Goal: Task Accomplishment & Management: Use online tool/utility

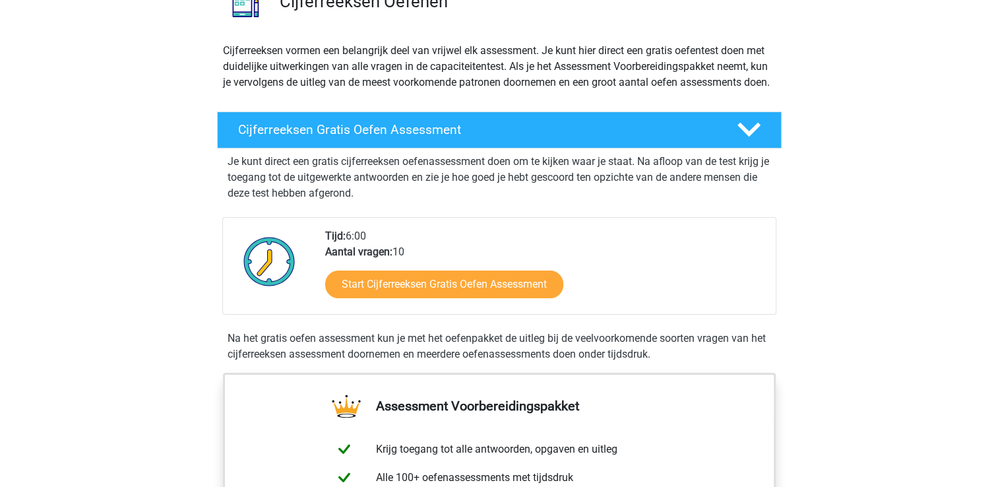
scroll to position [132, 0]
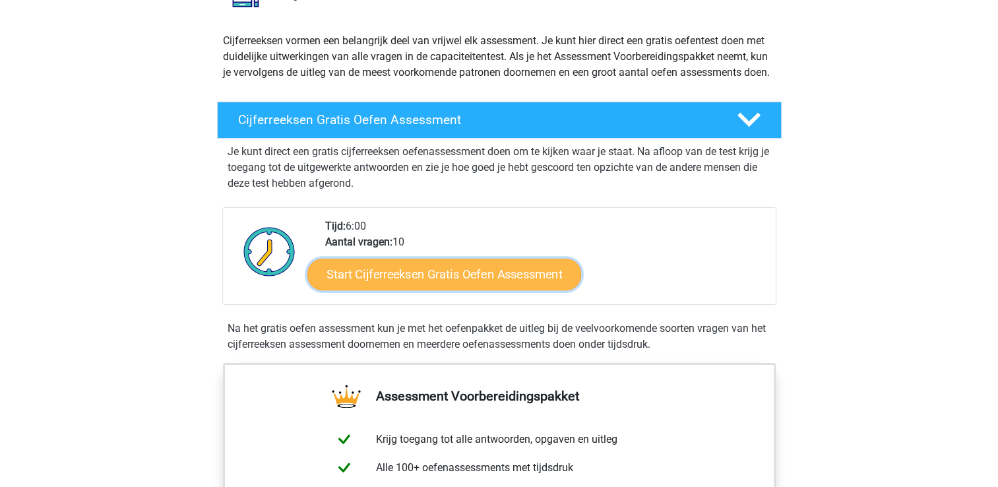
click at [428, 289] on link "Start Cijferreeksen Gratis Oefen Assessment" at bounding box center [444, 274] width 274 height 32
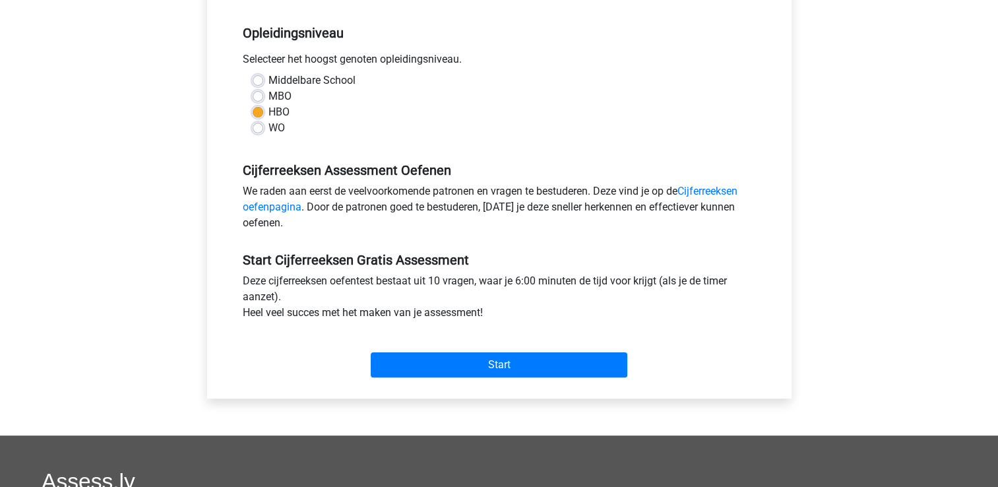
scroll to position [280, 0]
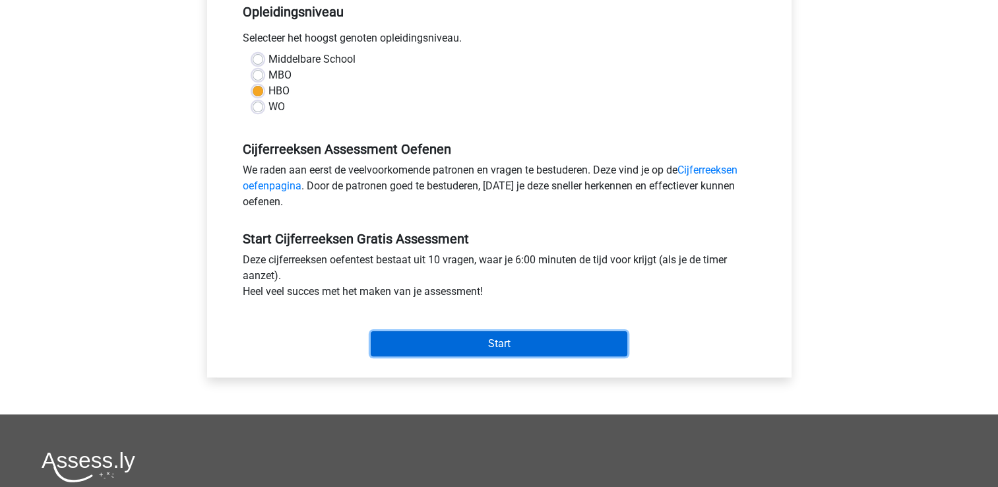
click at [480, 342] on input "Start" at bounding box center [499, 343] width 257 height 25
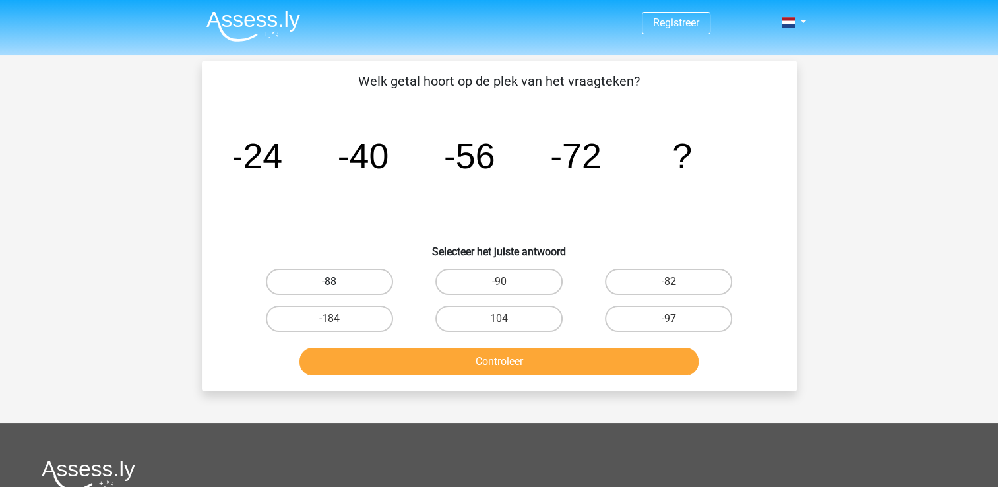
click at [353, 282] on label "-88" at bounding box center [329, 281] width 127 height 26
click at [338, 282] on input "-88" at bounding box center [333, 286] width 9 height 9
radio input "true"
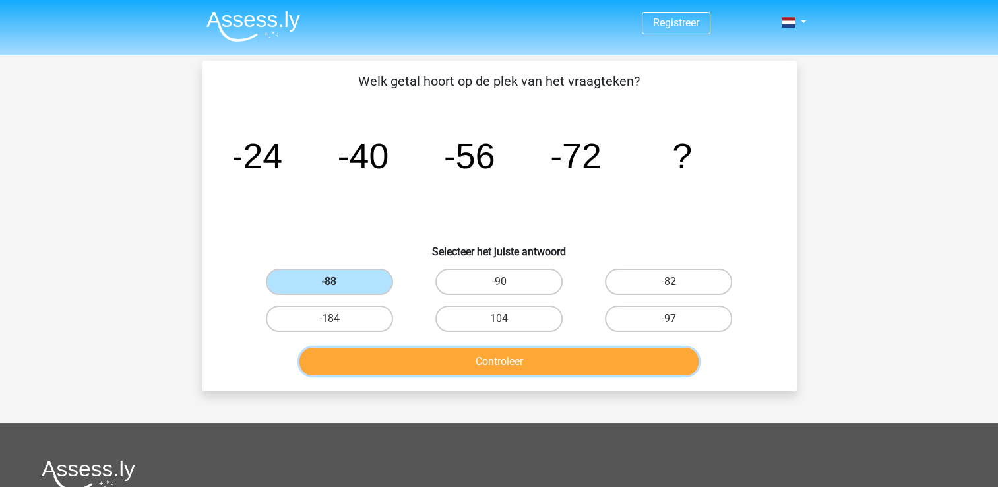
click at [505, 367] on button "Controleer" at bounding box center [498, 362] width 399 height 28
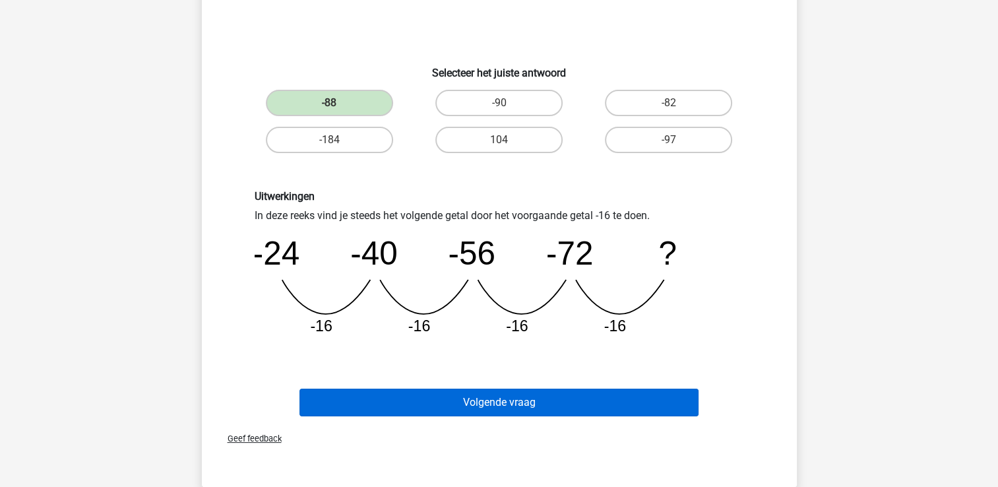
scroll to position [181, 0]
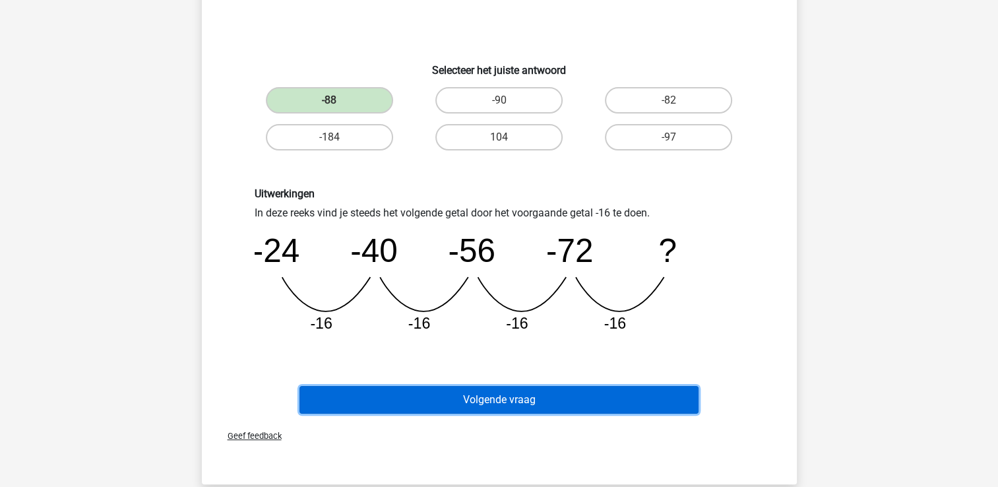
click at [487, 402] on button "Volgende vraag" at bounding box center [498, 400] width 399 height 28
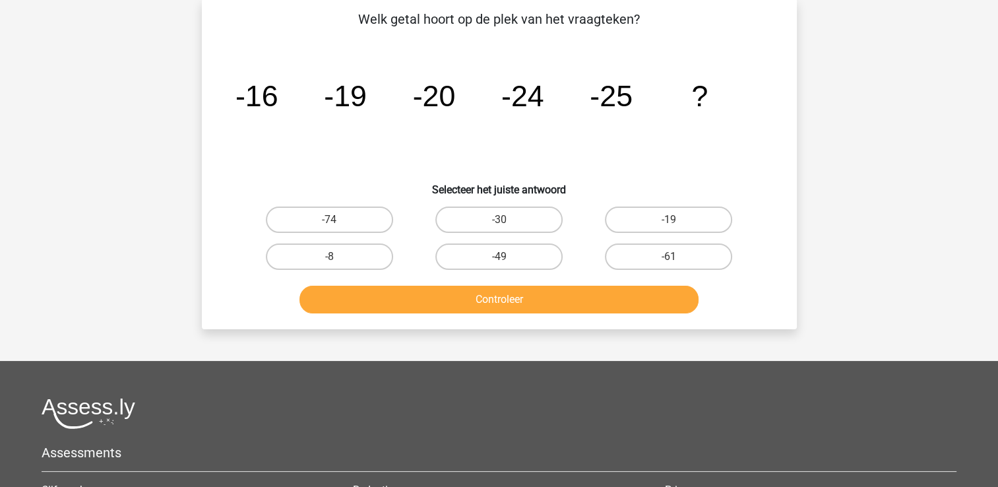
scroll to position [61, 0]
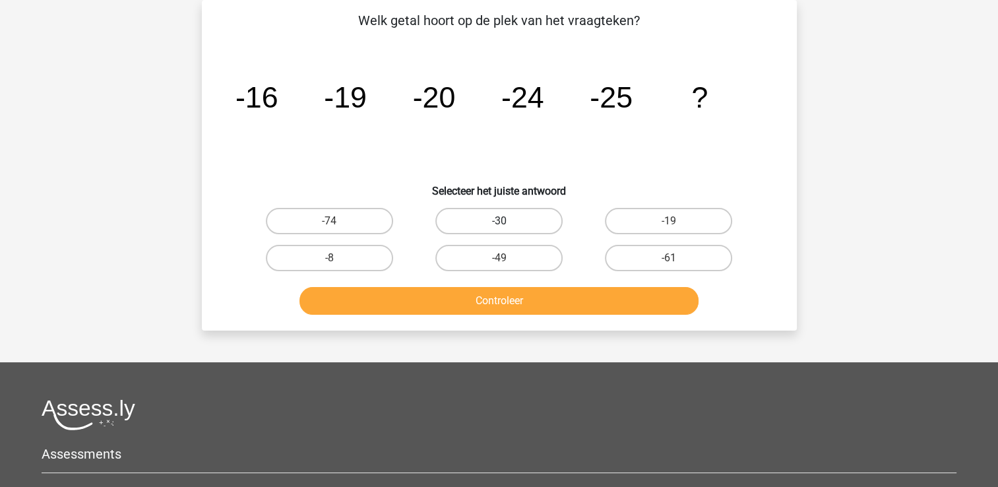
click at [516, 218] on label "-30" at bounding box center [498, 221] width 127 height 26
click at [507, 221] on input "-30" at bounding box center [503, 225] width 9 height 9
radio input "true"
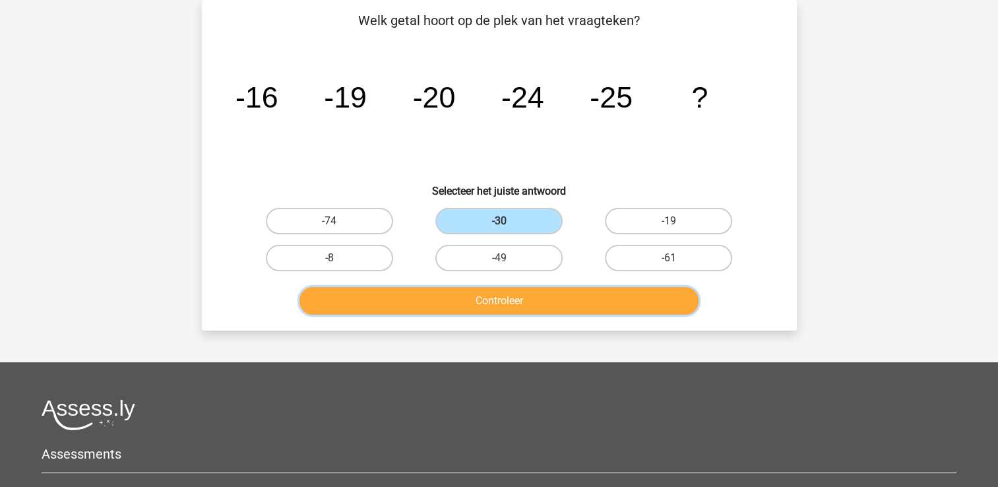
click at [512, 298] on button "Controleer" at bounding box center [498, 301] width 399 height 28
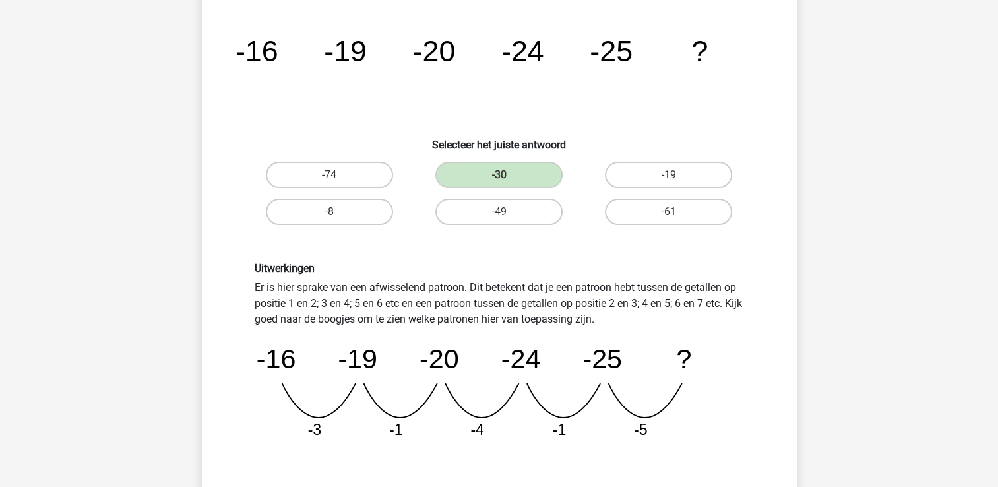
scroll to position [127, 0]
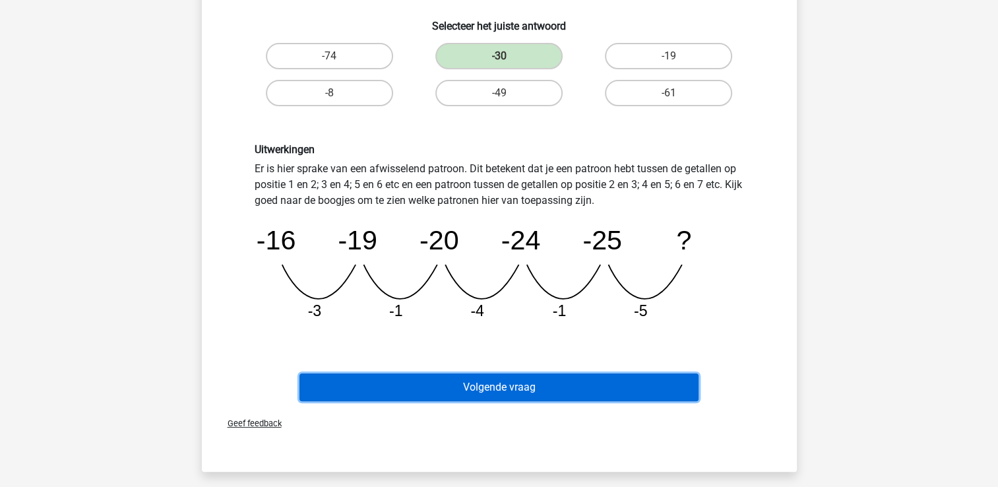
click at [524, 382] on button "Volgende vraag" at bounding box center [498, 387] width 399 height 28
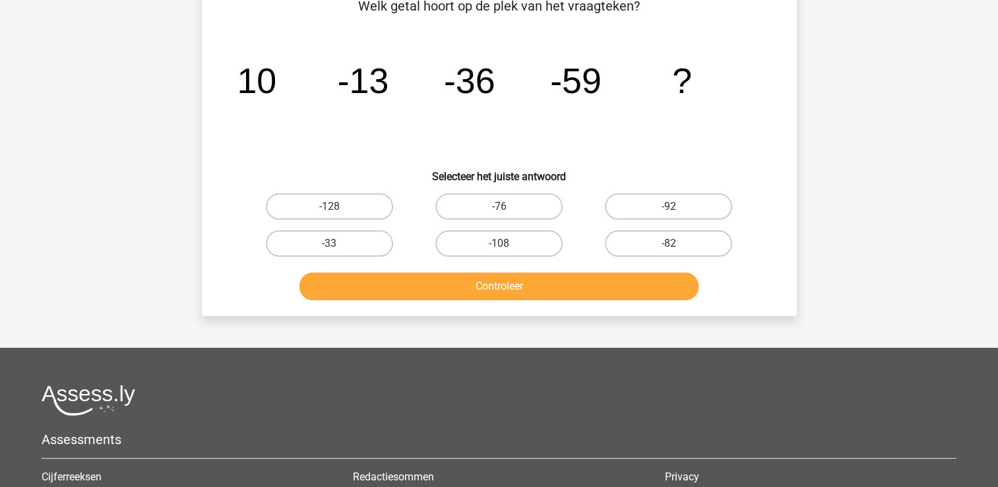
scroll to position [61, 0]
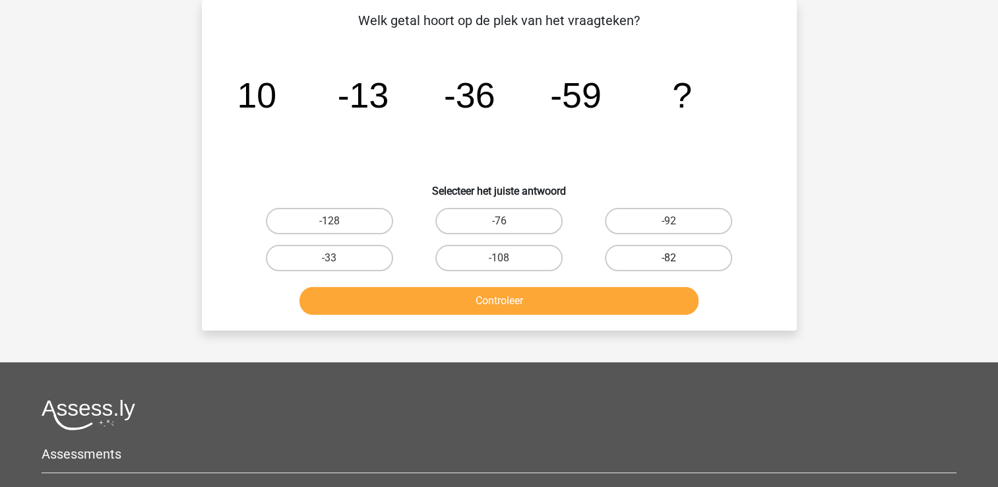
click at [686, 251] on label "-82" at bounding box center [668, 258] width 127 height 26
click at [677, 258] on input "-82" at bounding box center [673, 262] width 9 height 9
radio input "true"
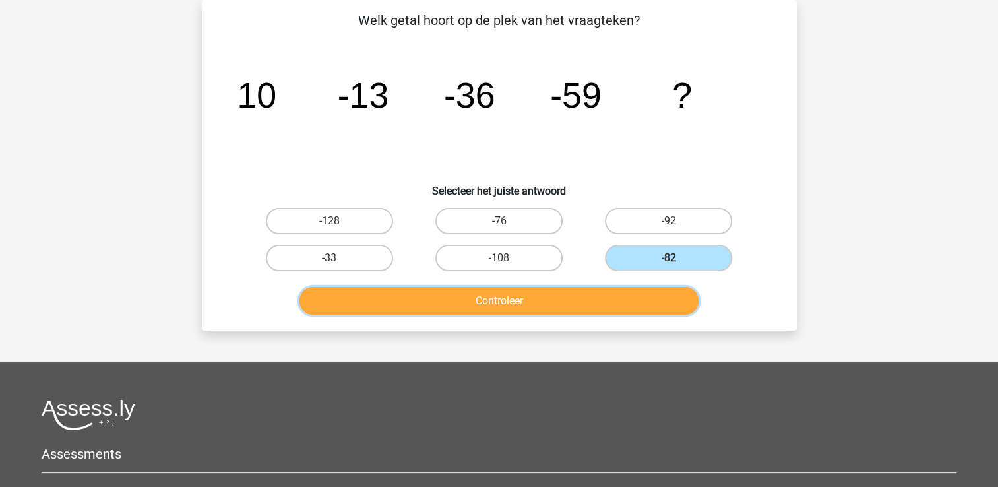
click at [504, 293] on button "Controleer" at bounding box center [498, 301] width 399 height 28
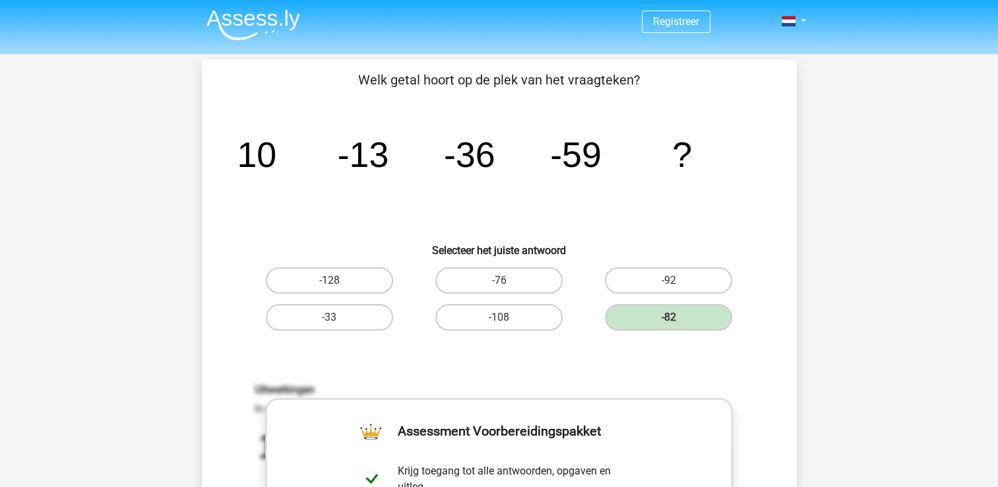
scroll to position [0, 0]
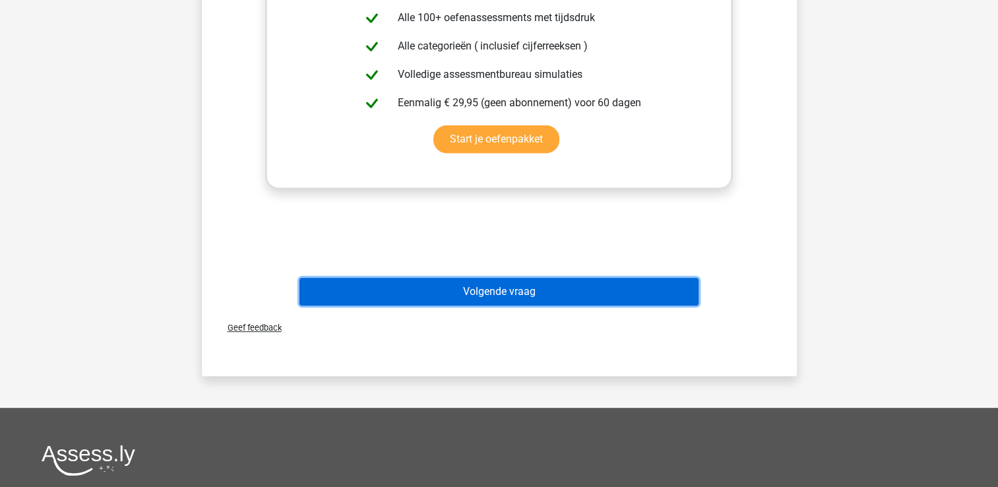
click at [516, 291] on button "Volgende vraag" at bounding box center [498, 292] width 399 height 28
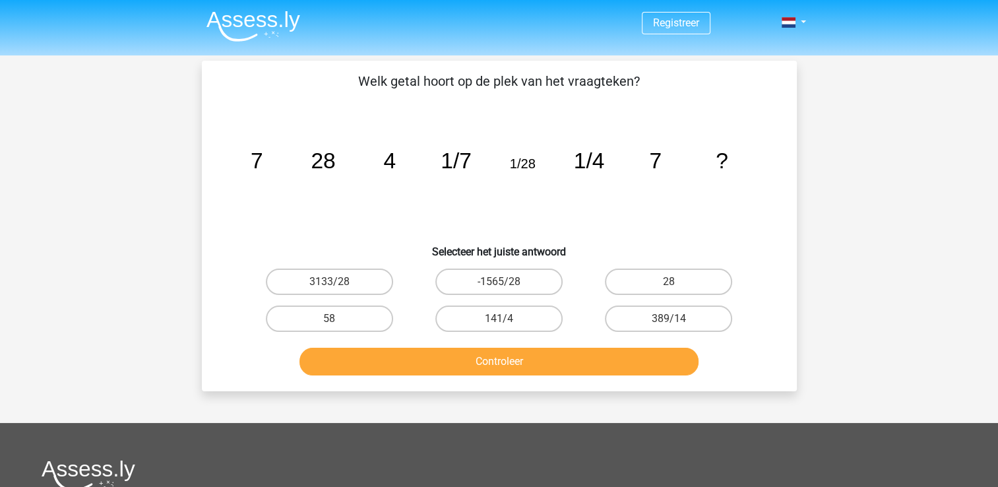
click at [673, 284] on input "28" at bounding box center [673, 286] width 9 height 9
radio input "true"
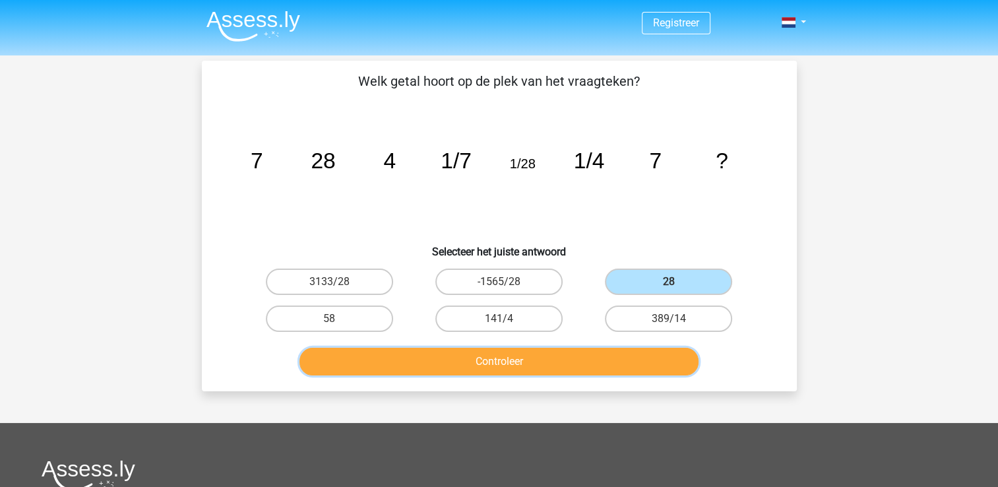
click at [508, 350] on button "Controleer" at bounding box center [498, 362] width 399 height 28
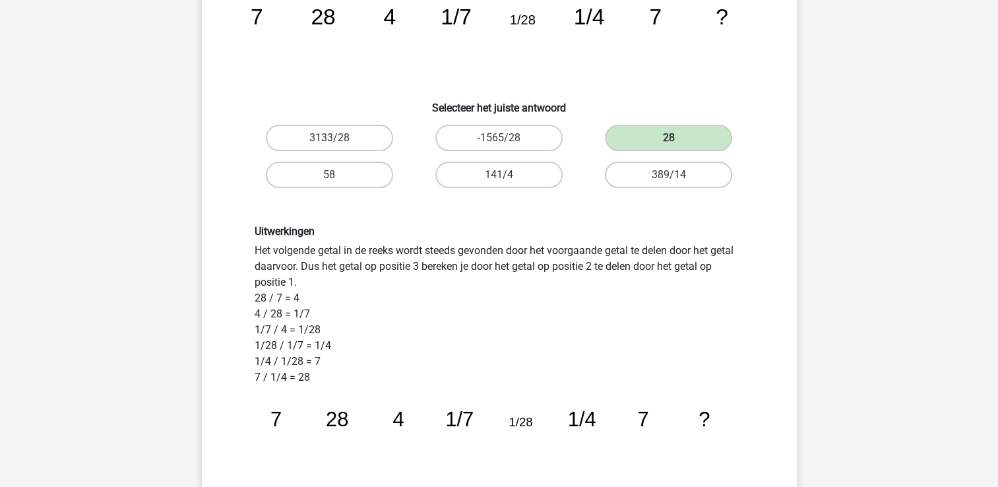
scroll to position [148, 0]
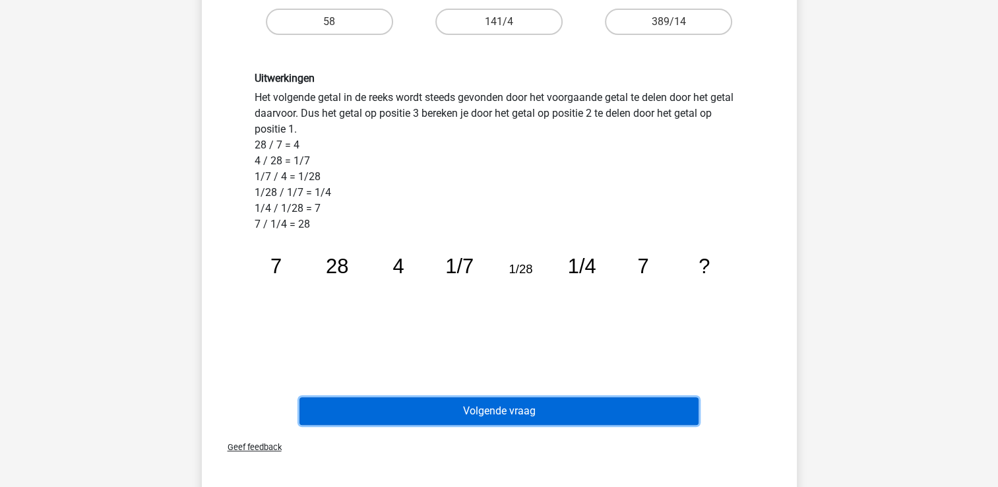
click at [523, 404] on button "Volgende vraag" at bounding box center [498, 411] width 399 height 28
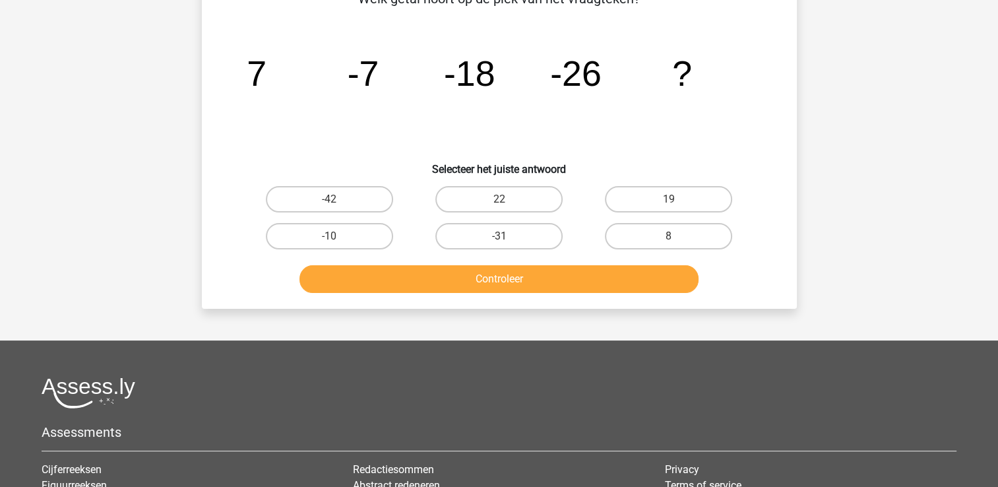
scroll to position [61, 0]
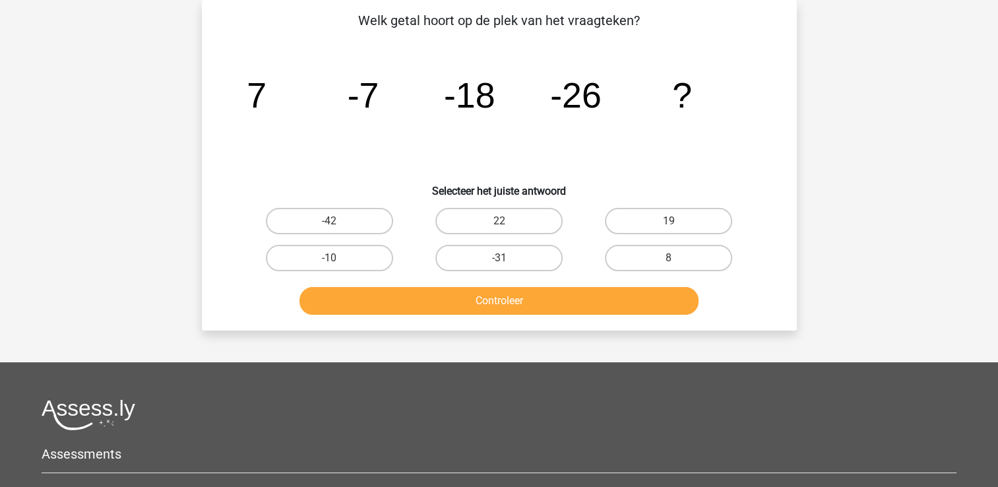
click at [504, 260] on input "-31" at bounding box center [503, 262] width 9 height 9
radio input "true"
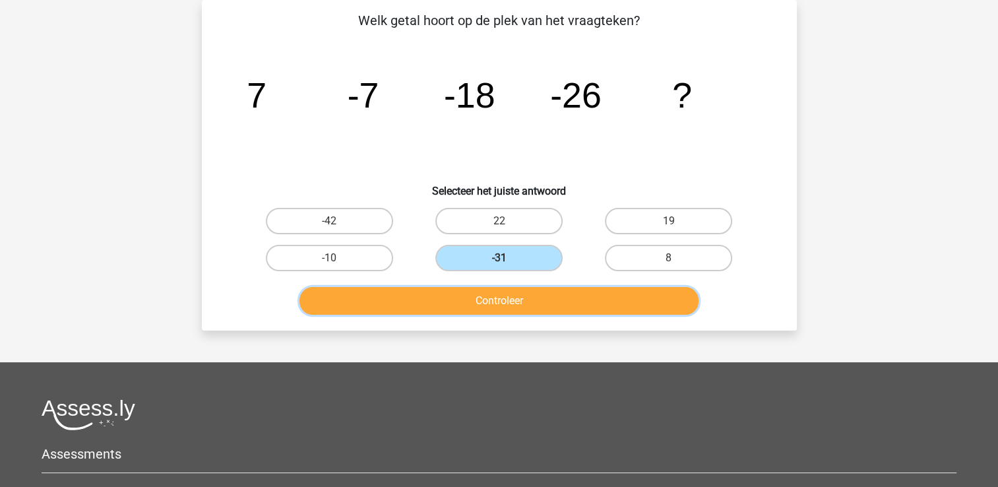
click at [511, 292] on button "Controleer" at bounding box center [498, 301] width 399 height 28
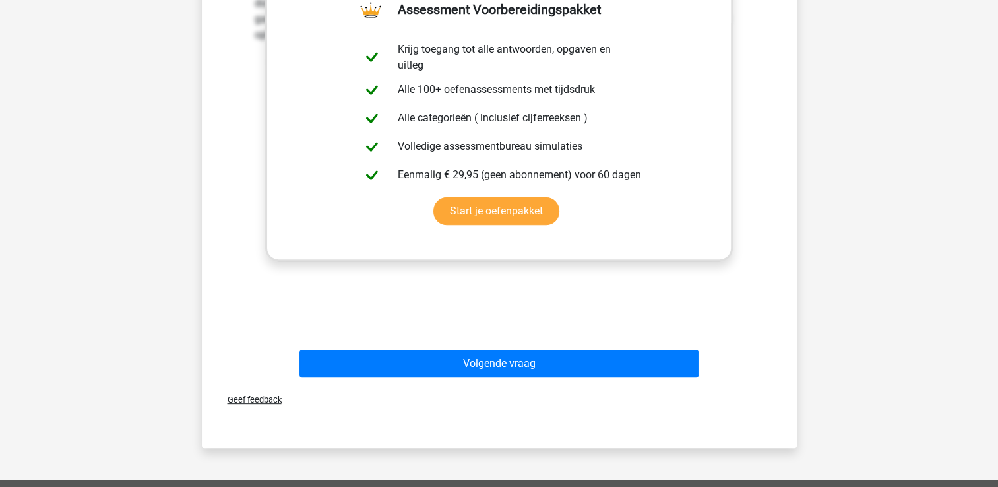
scroll to position [423, 0]
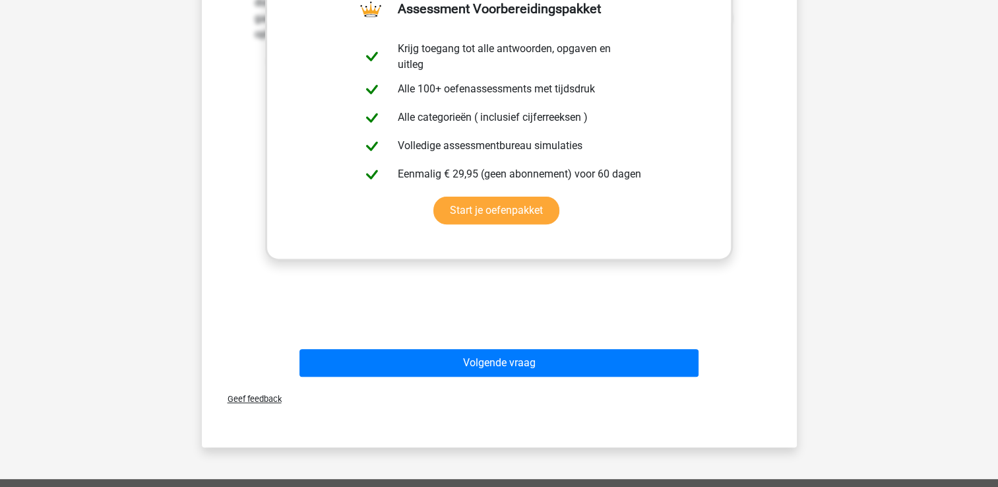
click at [242, 400] on span "Geef feedback" at bounding box center [249, 399] width 65 height 10
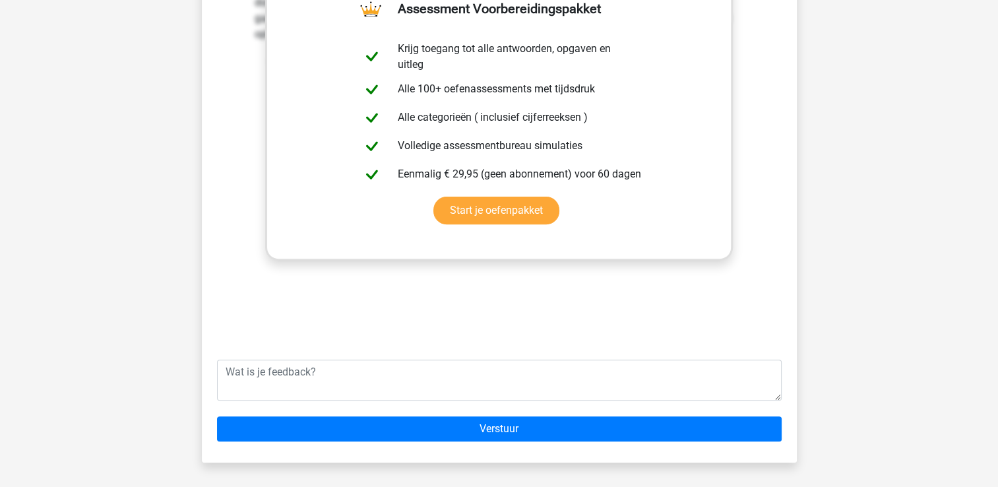
click at [745, 332] on div "Uitwerkingen In deze reeks vind je het tweede getal door het eerste getal -14 t…" at bounding box center [499, 133] width 553 height 409
click at [652, 298] on div "Uitwerkingen In deze reeks vind je het tweede getal door het eerste getal -14 t…" at bounding box center [499, 133] width 553 height 409
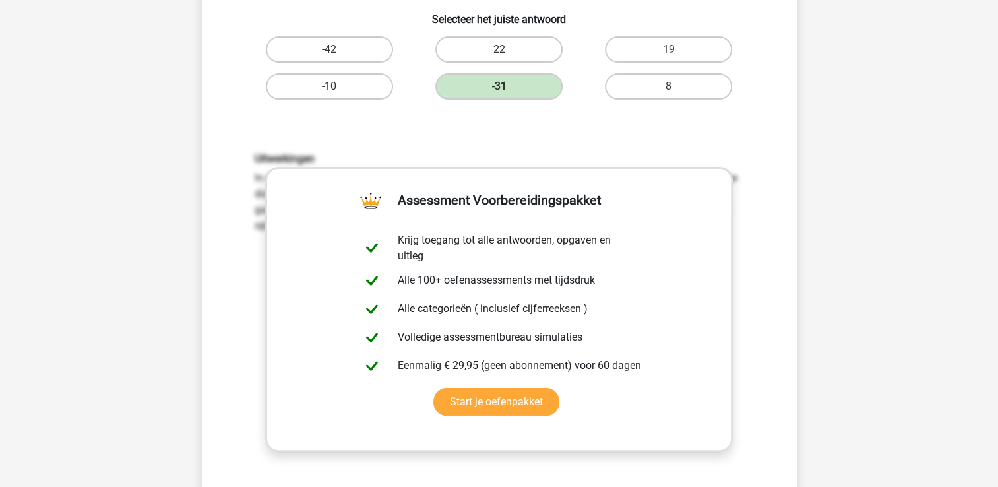
scroll to position [226, 0]
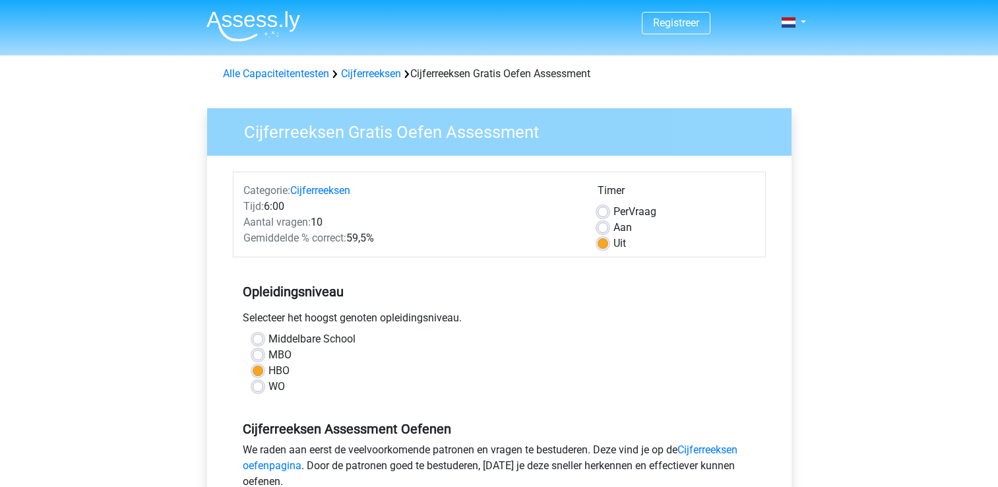
scroll to position [280, 0]
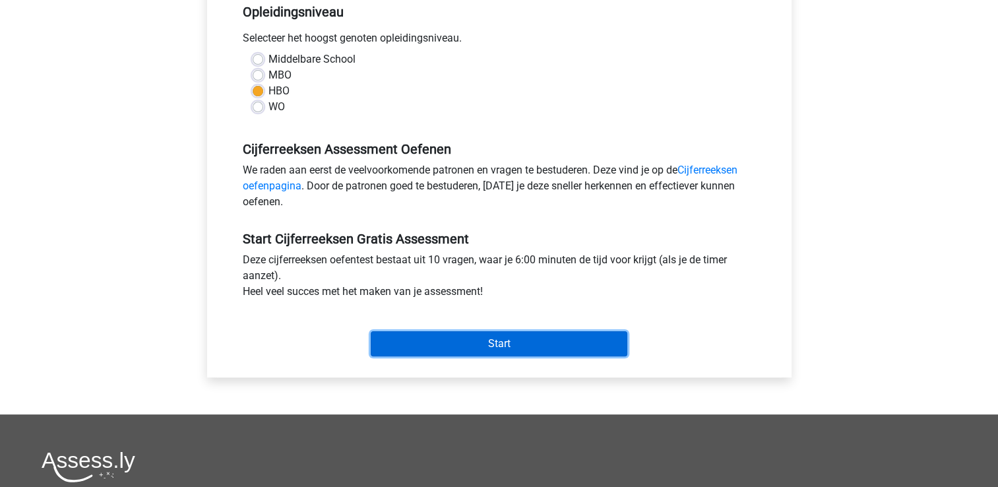
click at [510, 344] on input "Start" at bounding box center [499, 343] width 257 height 25
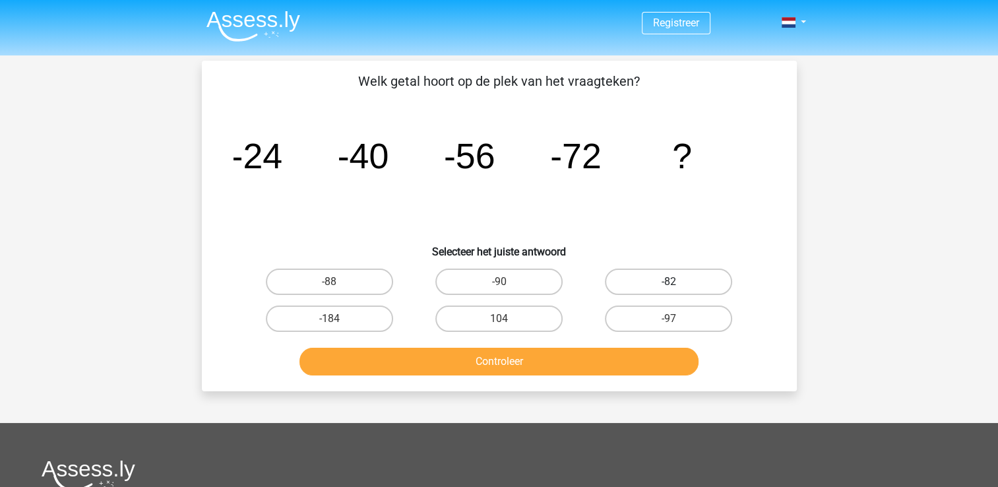
click at [665, 279] on label "-82" at bounding box center [668, 281] width 127 height 26
click at [669, 282] on input "-82" at bounding box center [673, 286] width 9 height 9
radio input "true"
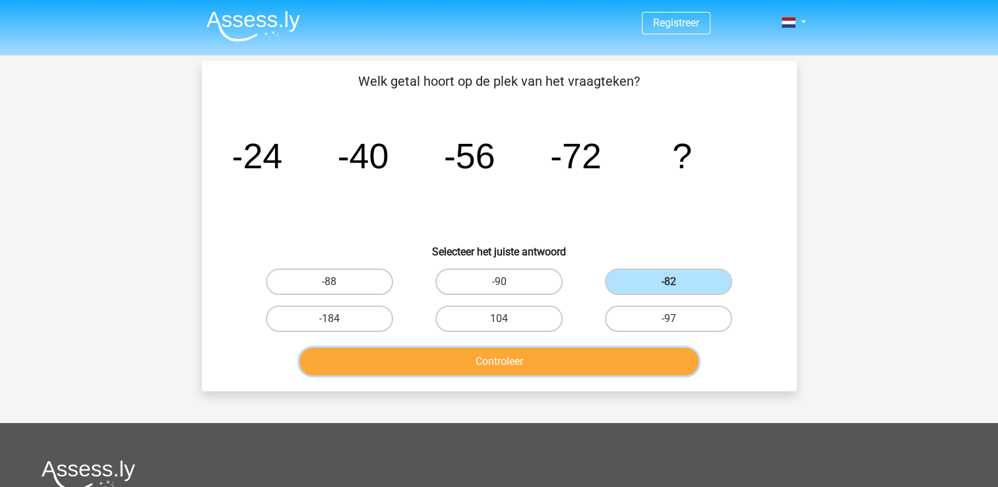
click at [504, 349] on button "Controleer" at bounding box center [498, 362] width 399 height 28
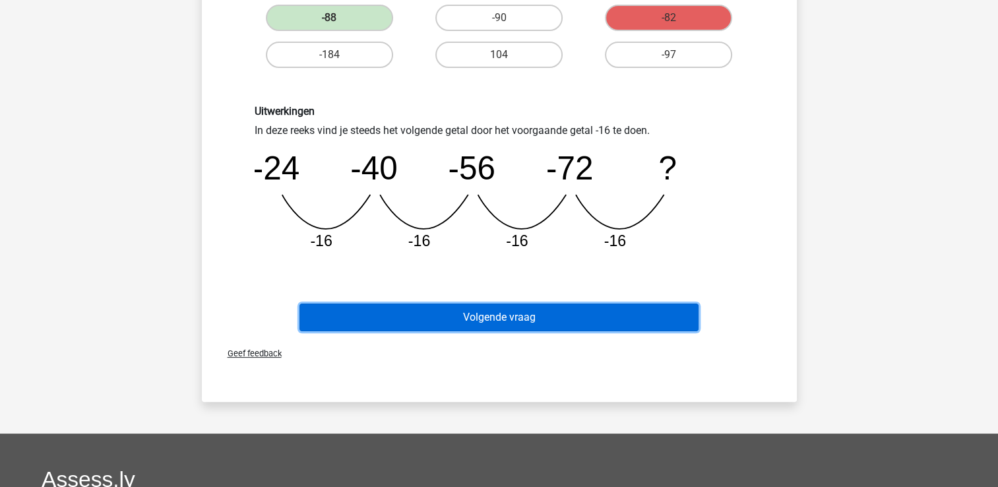
click at [516, 312] on button "Volgende vraag" at bounding box center [498, 317] width 399 height 28
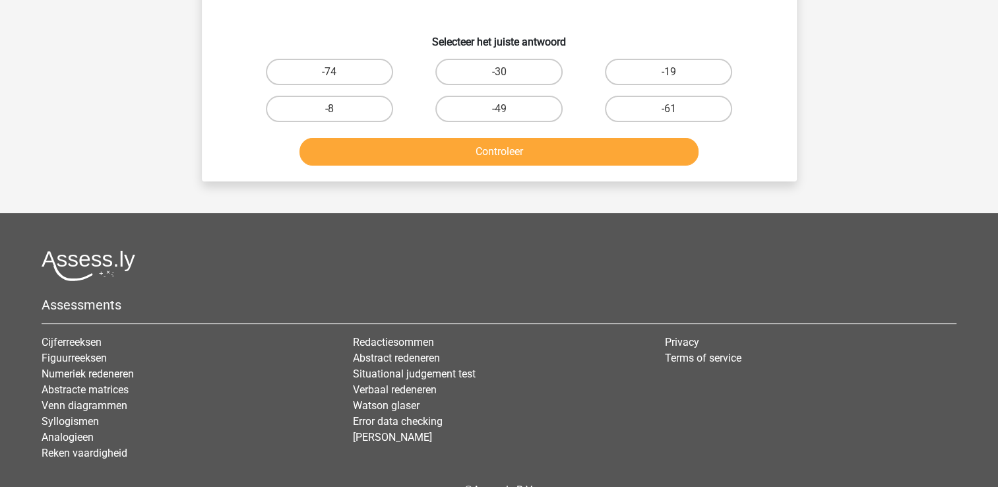
scroll to position [61, 0]
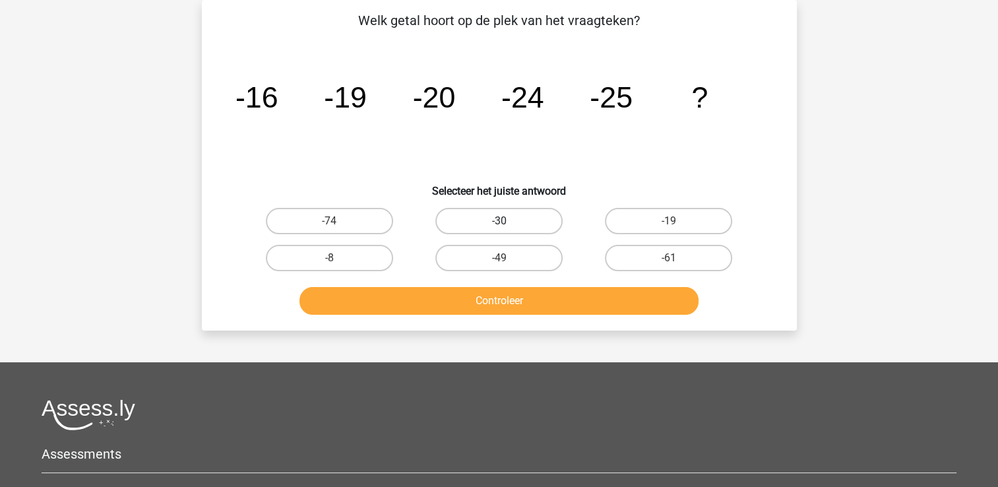
click at [518, 217] on label "-30" at bounding box center [498, 221] width 127 height 26
click at [507, 221] on input "-30" at bounding box center [503, 225] width 9 height 9
radio input "true"
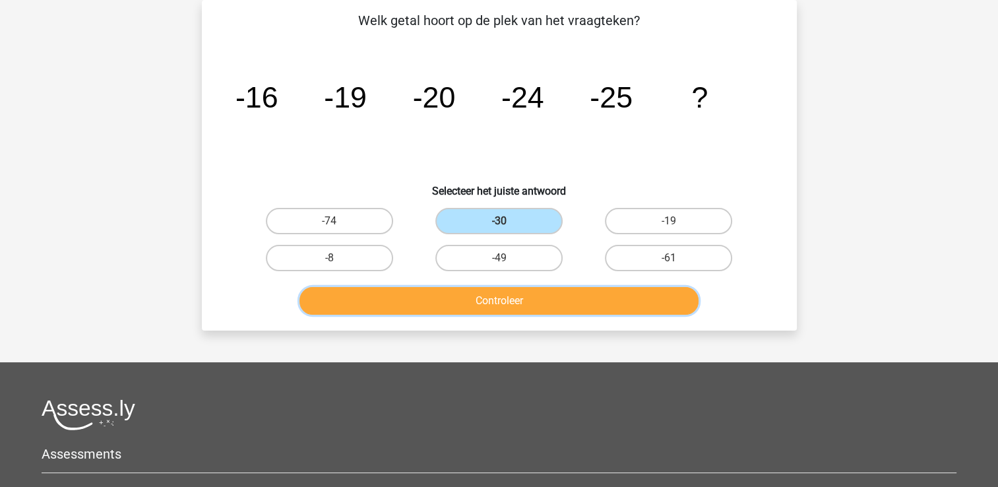
click at [514, 295] on button "Controleer" at bounding box center [498, 301] width 399 height 28
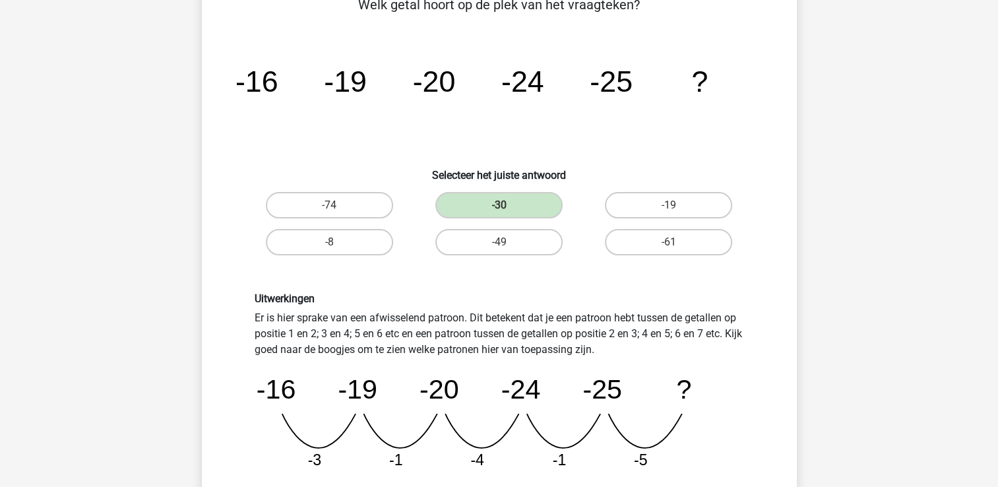
scroll to position [193, 0]
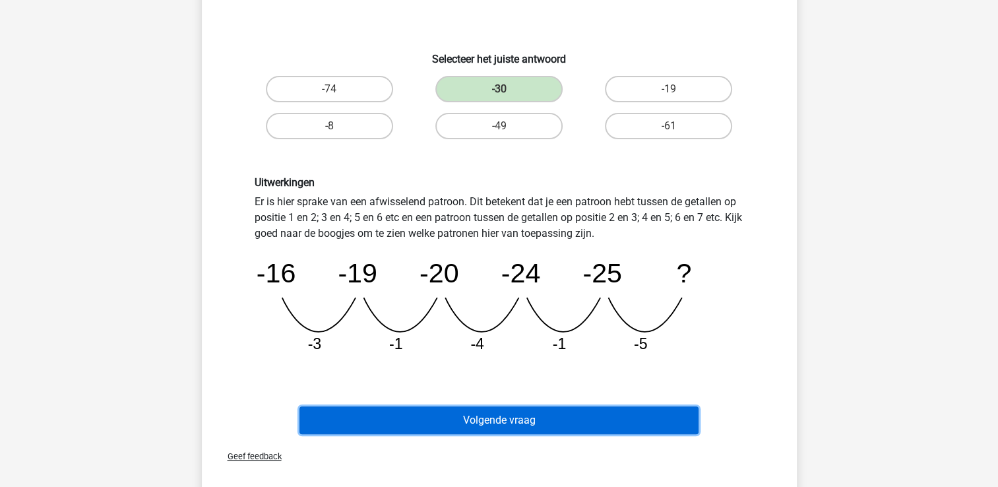
click at [513, 415] on button "Volgende vraag" at bounding box center [498, 420] width 399 height 28
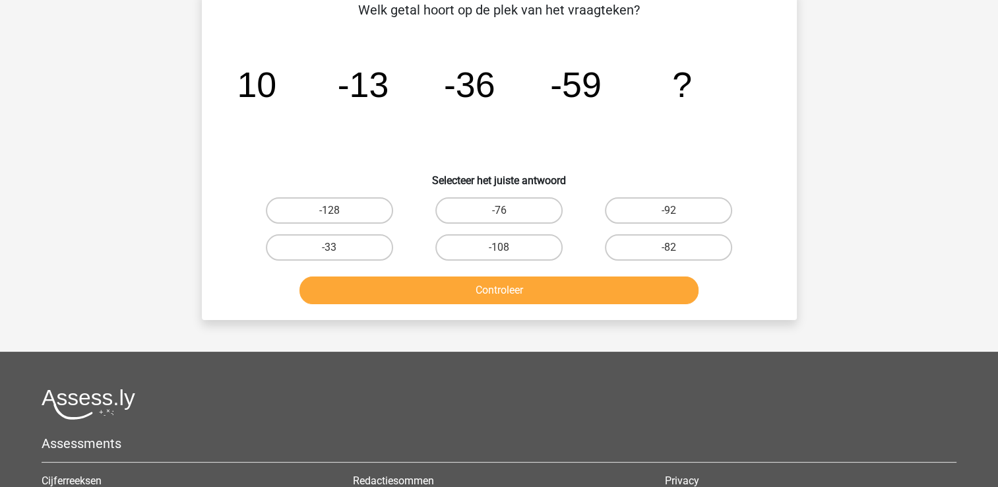
scroll to position [77, 0]
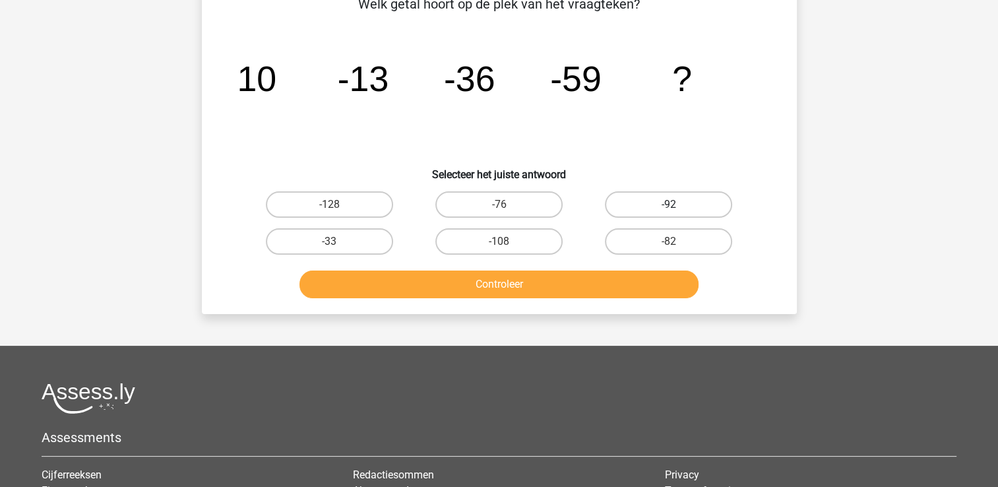
click at [667, 197] on label "-92" at bounding box center [668, 204] width 127 height 26
click at [669, 204] on input "-92" at bounding box center [673, 208] width 9 height 9
radio input "true"
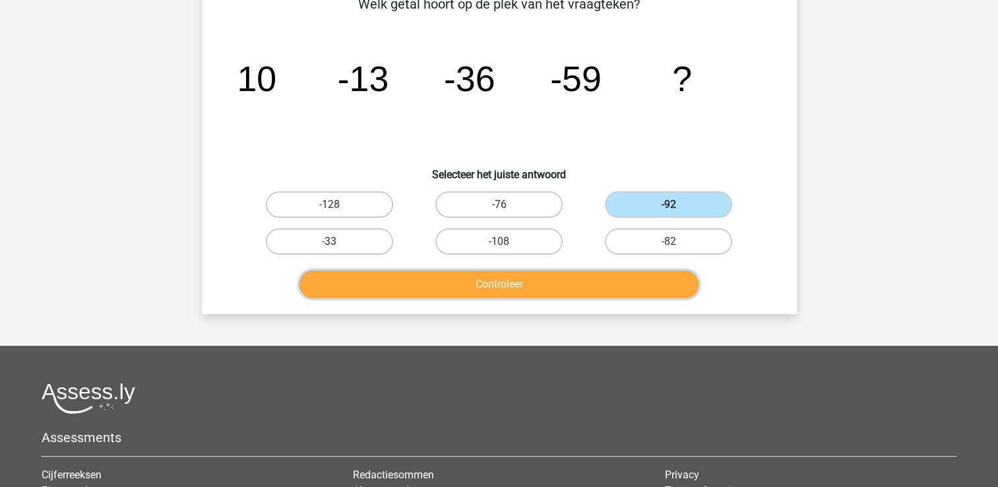
click at [516, 291] on button "Controleer" at bounding box center [498, 284] width 399 height 28
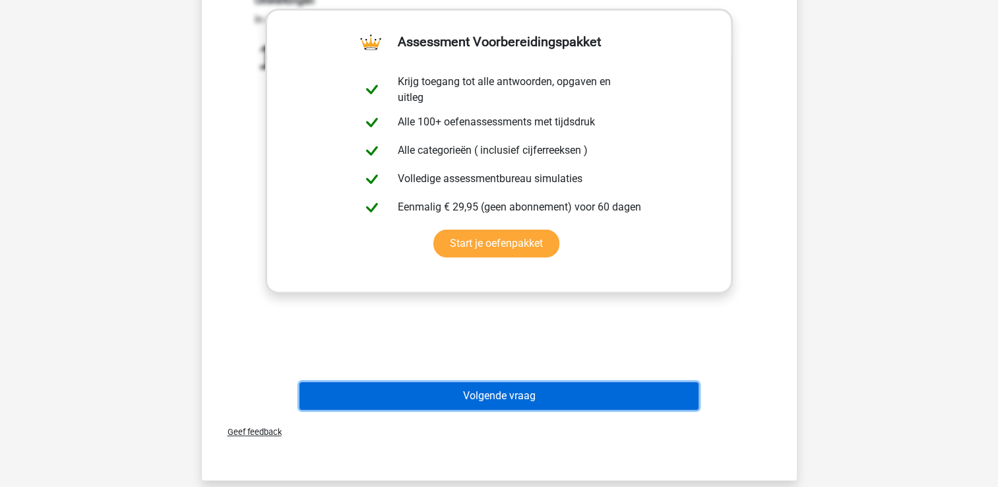
click at [539, 388] on button "Volgende vraag" at bounding box center [498, 396] width 399 height 28
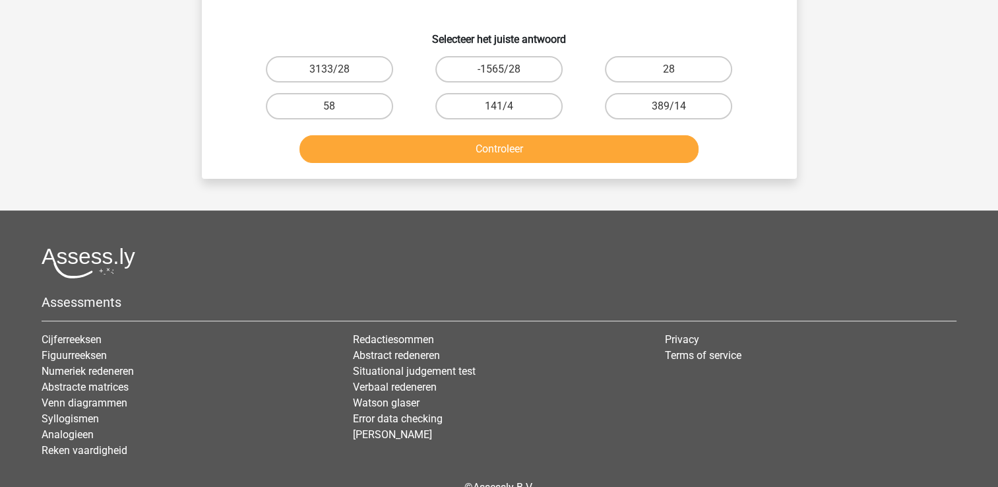
scroll to position [61, 0]
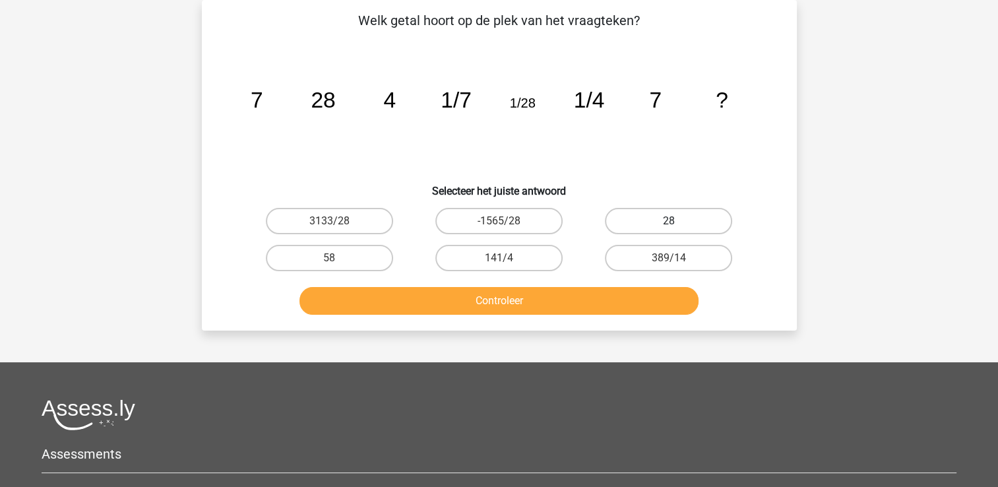
click at [669, 212] on label "28" at bounding box center [668, 221] width 127 height 26
click at [669, 221] on input "28" at bounding box center [673, 225] width 9 height 9
radio input "true"
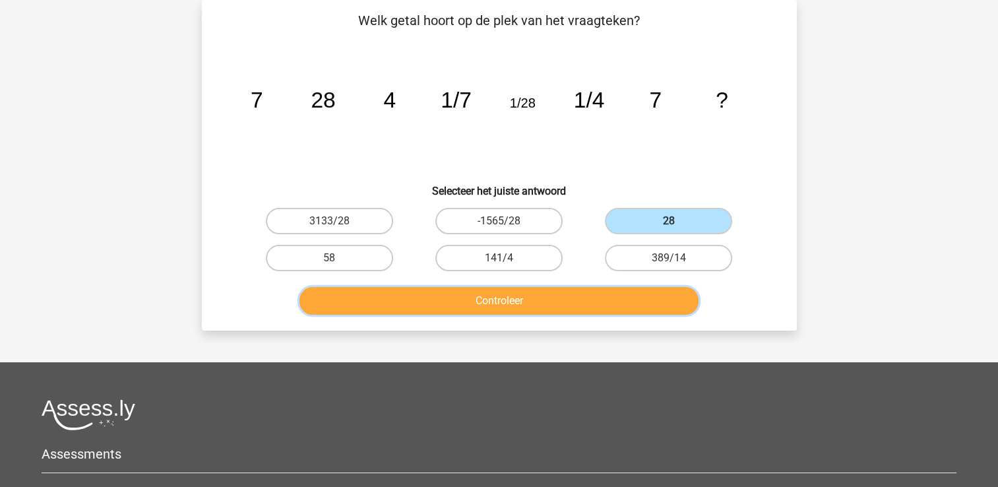
click at [514, 291] on button "Controleer" at bounding box center [498, 301] width 399 height 28
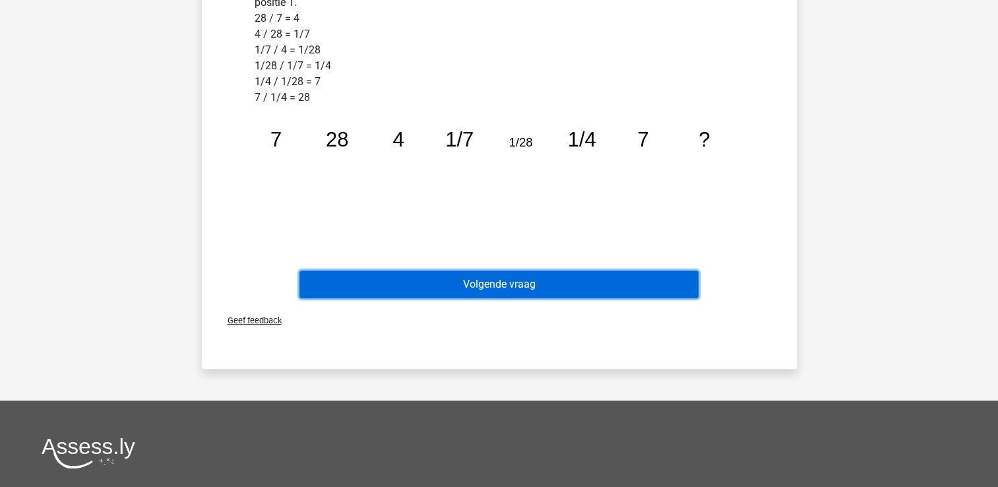
click at [518, 280] on button "Volgende vraag" at bounding box center [498, 284] width 399 height 28
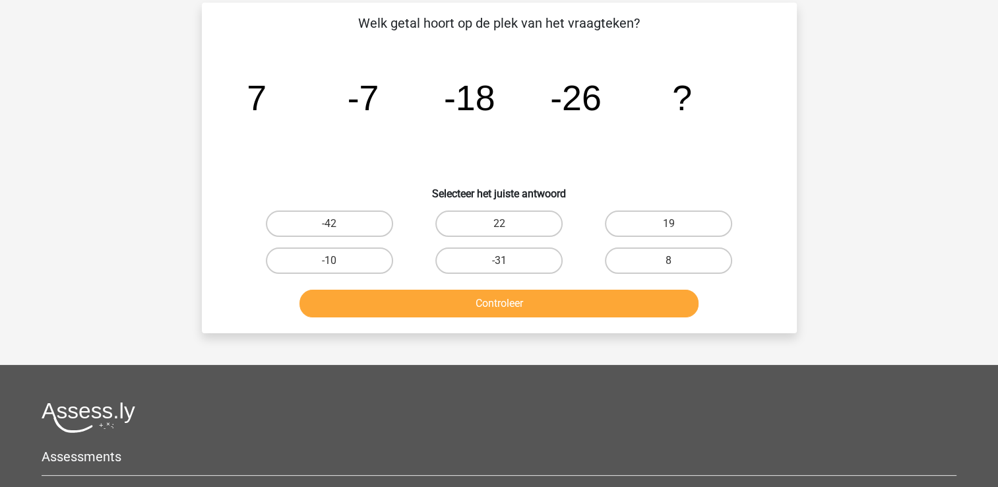
scroll to position [0, 0]
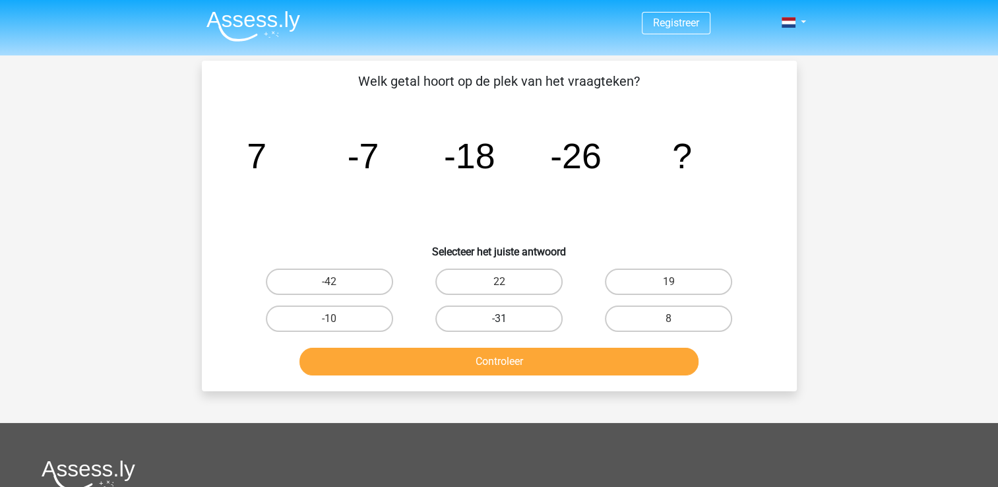
click at [516, 314] on label "-31" at bounding box center [498, 318] width 127 height 26
click at [507, 319] on input "-31" at bounding box center [503, 323] width 9 height 9
radio input "true"
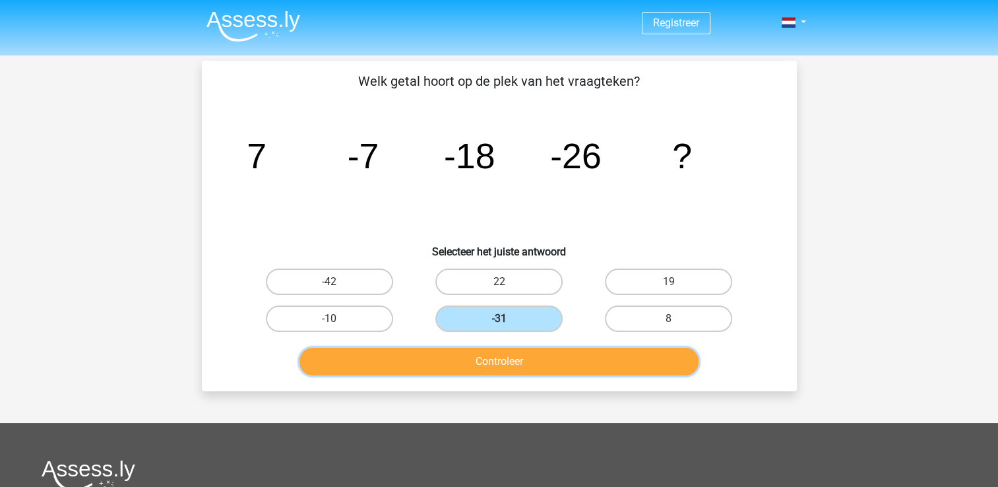
click at [535, 358] on button "Controleer" at bounding box center [498, 362] width 399 height 28
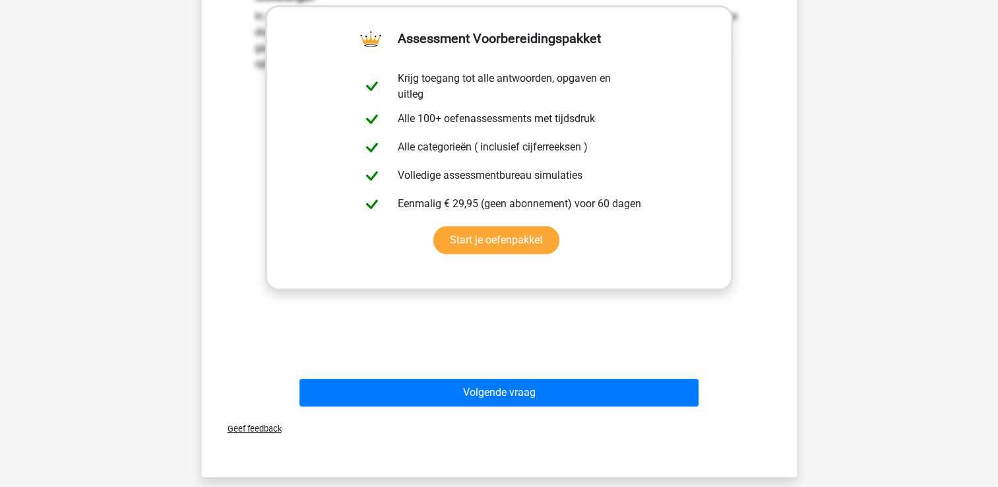
scroll to position [445, 0]
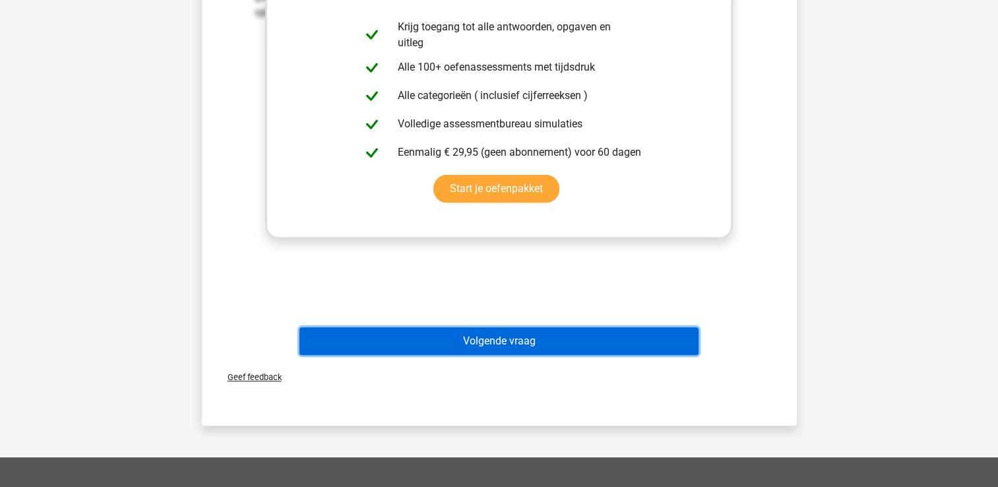
click at [485, 340] on button "Volgende vraag" at bounding box center [498, 341] width 399 height 28
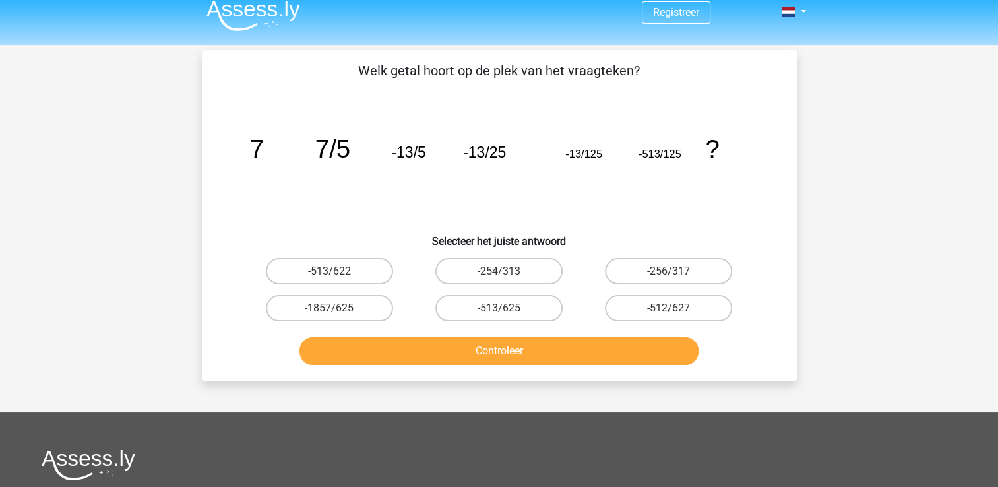
scroll to position [0, 0]
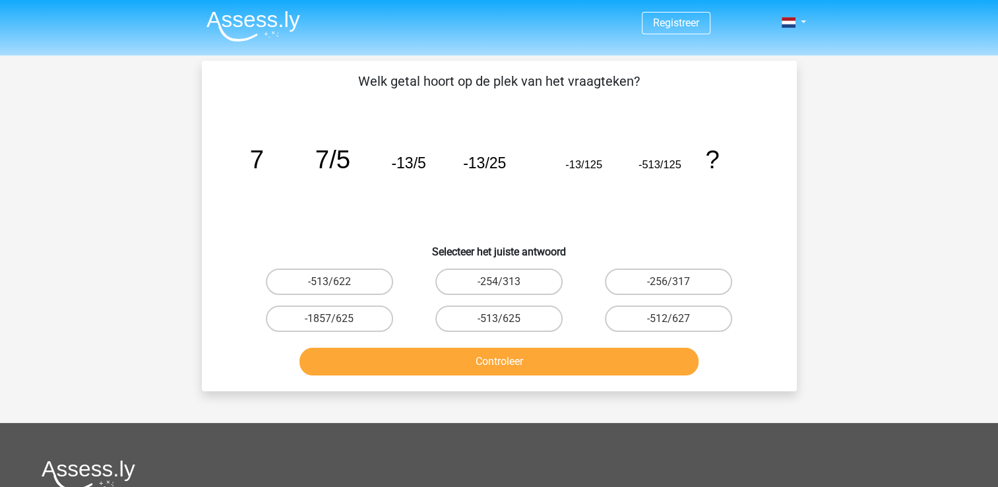
click at [519, 355] on button "Controleer" at bounding box center [498, 362] width 399 height 28
click at [353, 274] on label "-513/622" at bounding box center [329, 281] width 127 height 26
click at [338, 282] on input "-513/622" at bounding box center [333, 286] width 9 height 9
radio input "true"
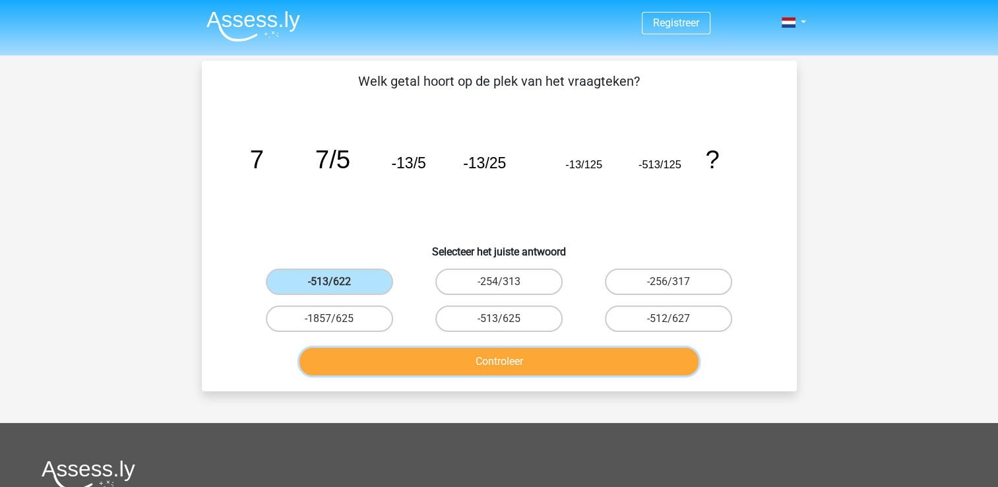
click at [484, 351] on button "Controleer" at bounding box center [498, 362] width 399 height 28
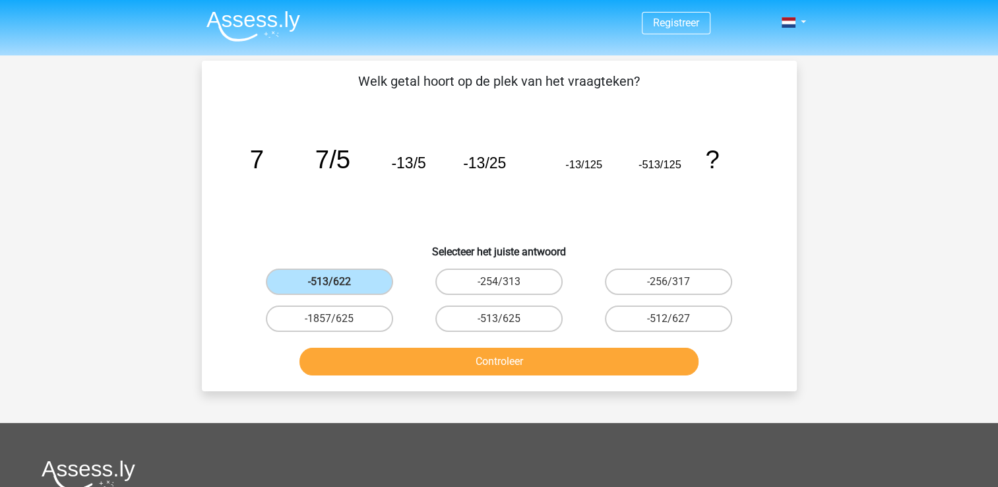
click at [770, 225] on div "image/svg+xml 7 7/5 -13/5 -13/25 -13/125 -513/125 ?" at bounding box center [499, 168] width 553 height 133
click at [528, 278] on label "-254/313" at bounding box center [498, 281] width 127 height 26
click at [507, 282] on input "-254/313" at bounding box center [503, 286] width 9 height 9
radio input "true"
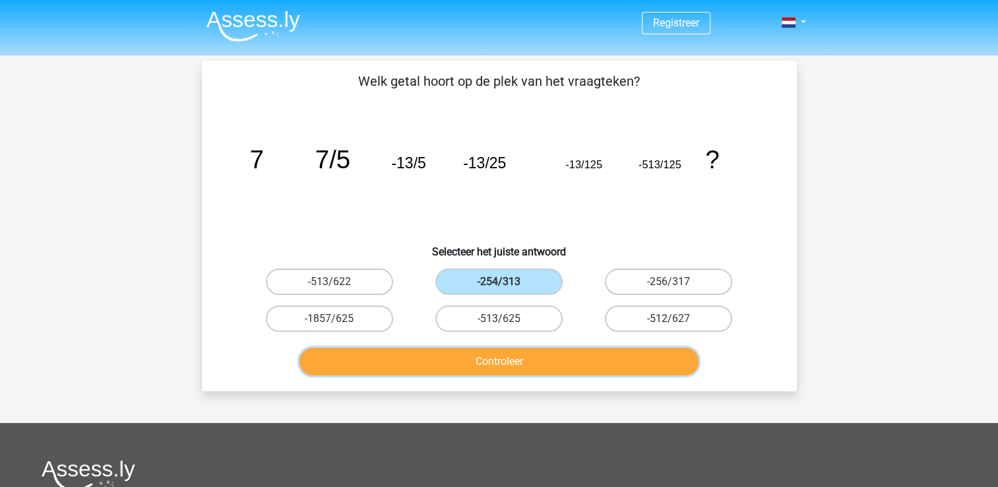
click at [514, 361] on button "Controleer" at bounding box center [498, 362] width 399 height 28
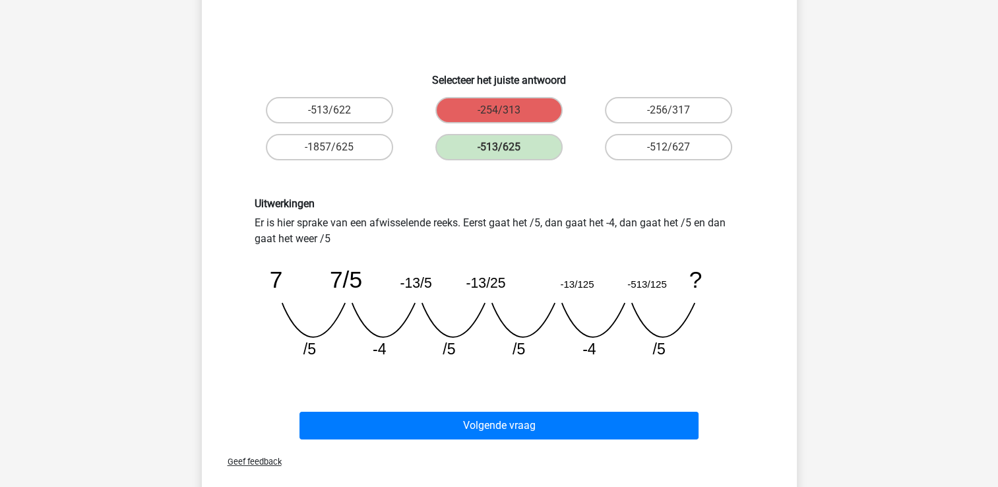
scroll to position [181, 0]
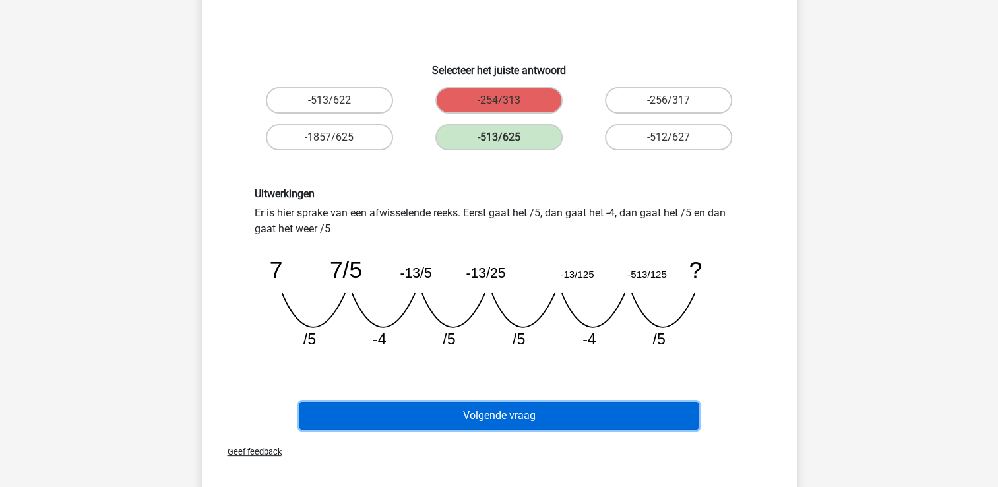
click at [464, 411] on button "Volgende vraag" at bounding box center [498, 416] width 399 height 28
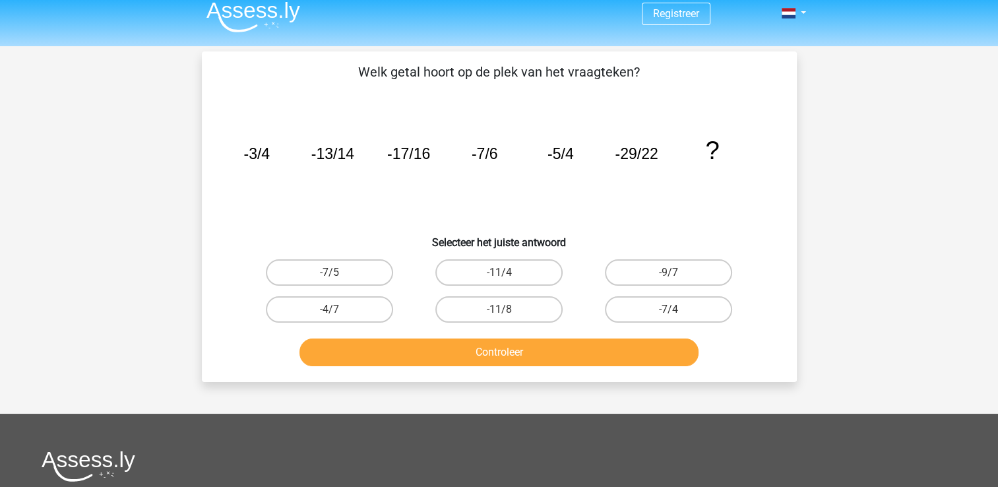
scroll to position [0, 0]
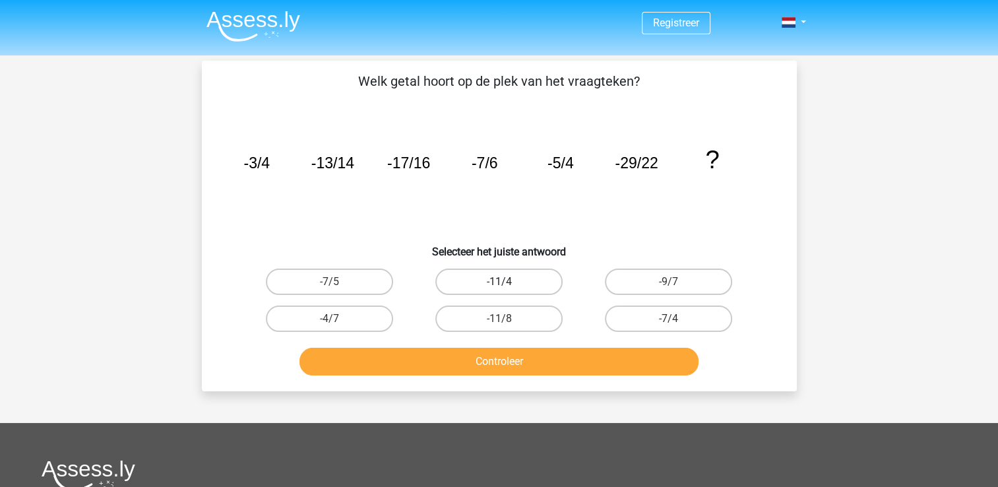
click at [501, 280] on label "-11/4" at bounding box center [498, 281] width 127 height 26
click at [501, 282] on input "-11/4" at bounding box center [503, 286] width 9 height 9
radio input "true"
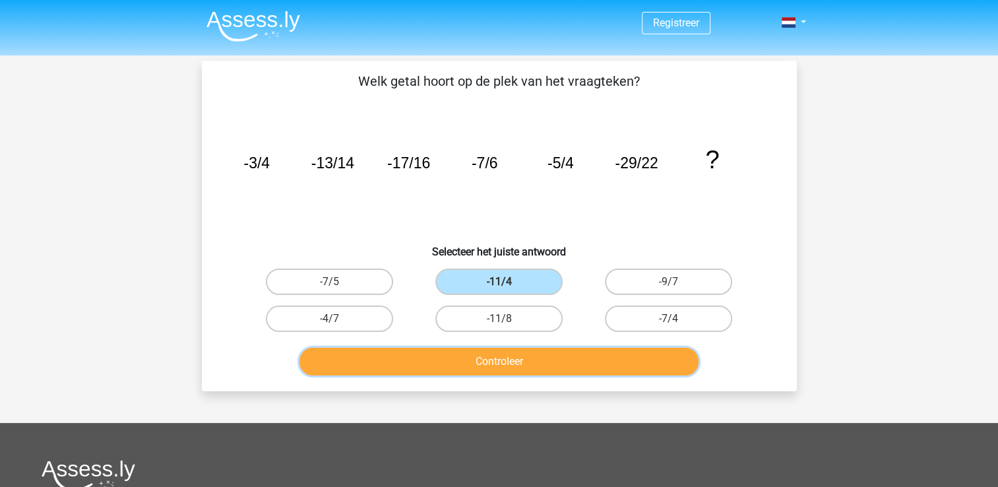
click at [506, 363] on button "Controleer" at bounding box center [498, 362] width 399 height 28
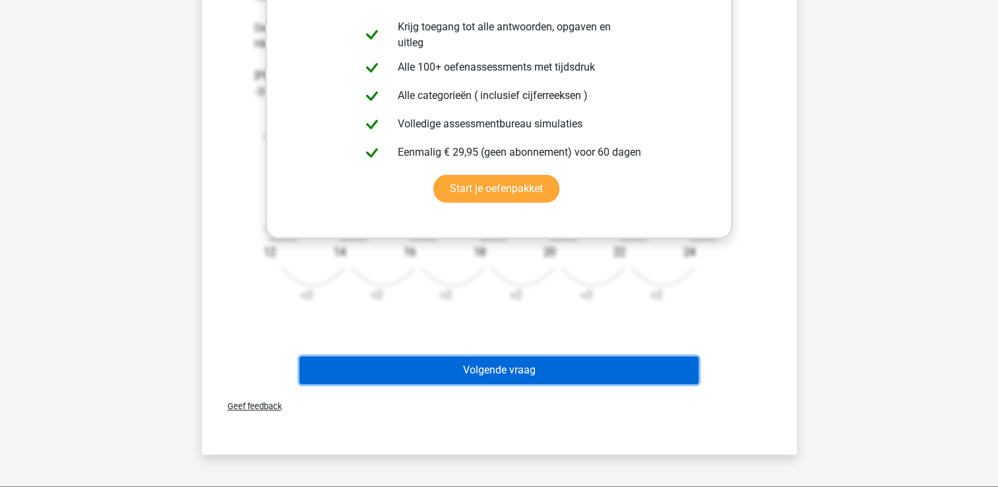
click at [533, 369] on button "Volgende vraag" at bounding box center [498, 370] width 399 height 28
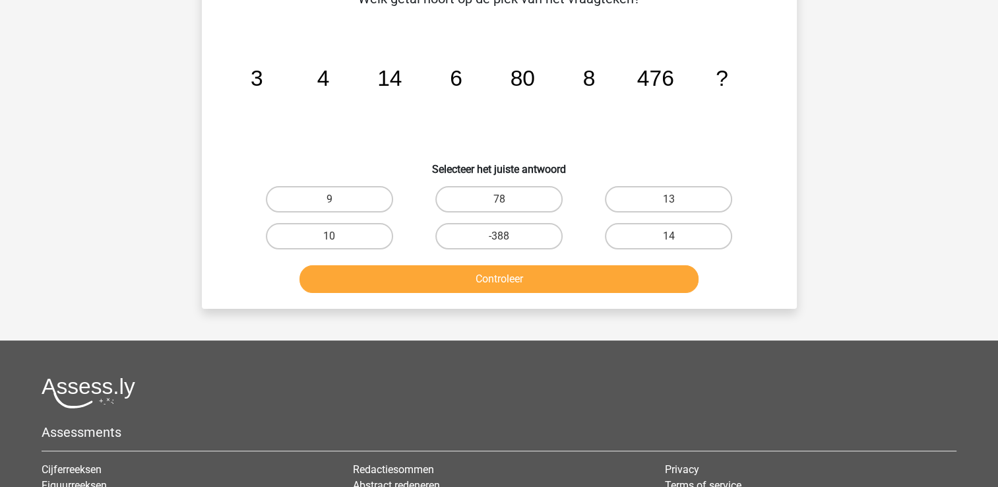
scroll to position [61, 0]
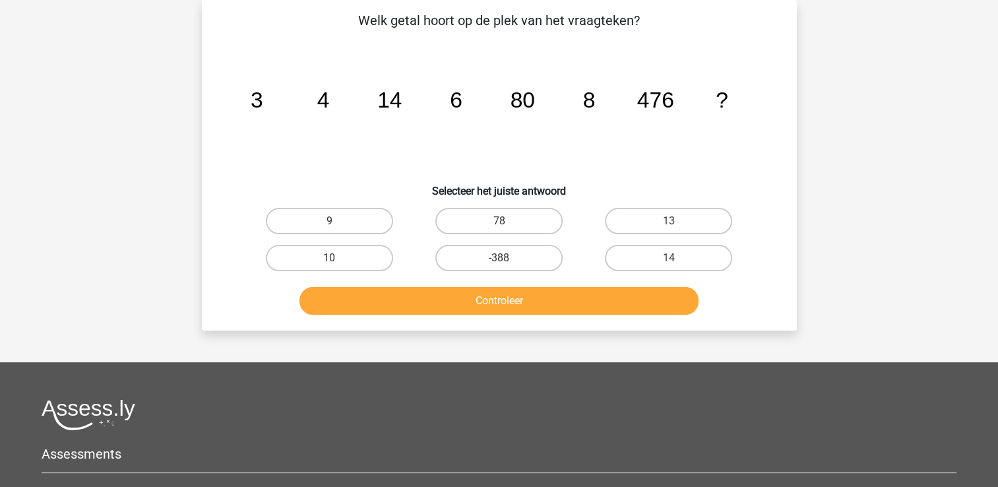
click at [335, 258] on input "10" at bounding box center [333, 262] width 9 height 9
radio input "true"
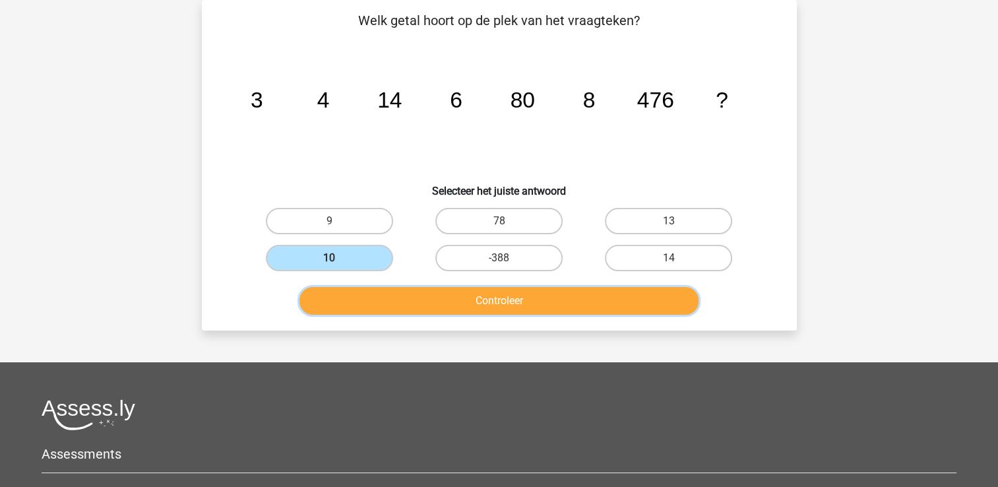
click at [475, 299] on button "Controleer" at bounding box center [498, 301] width 399 height 28
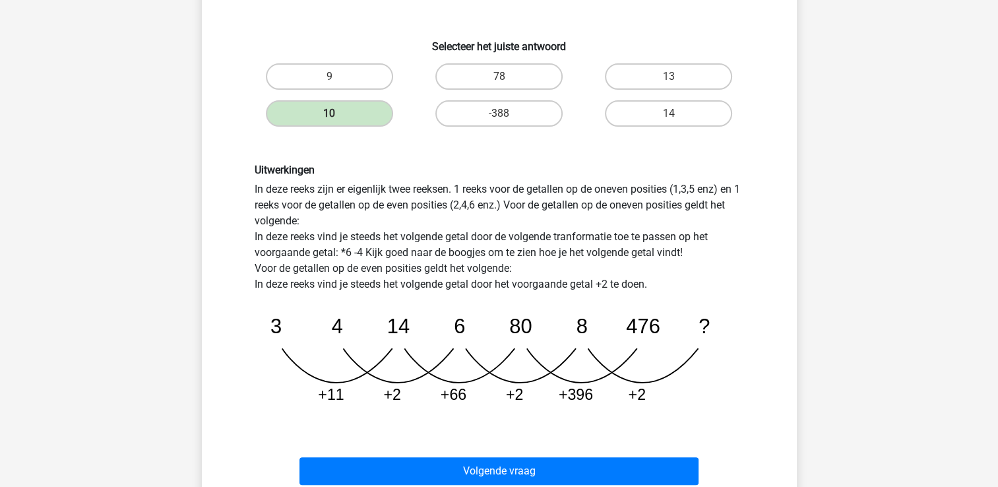
scroll to position [226, 0]
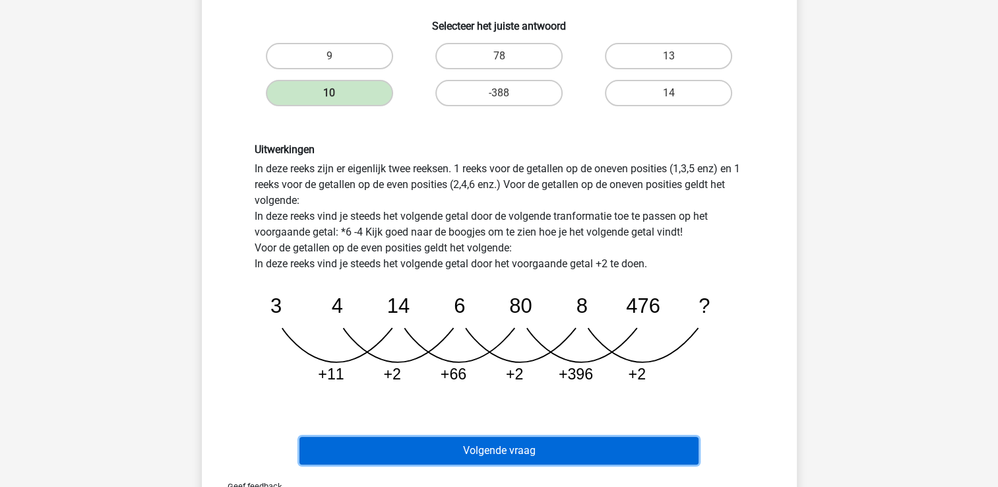
click at [541, 451] on button "Volgende vraag" at bounding box center [498, 451] width 399 height 28
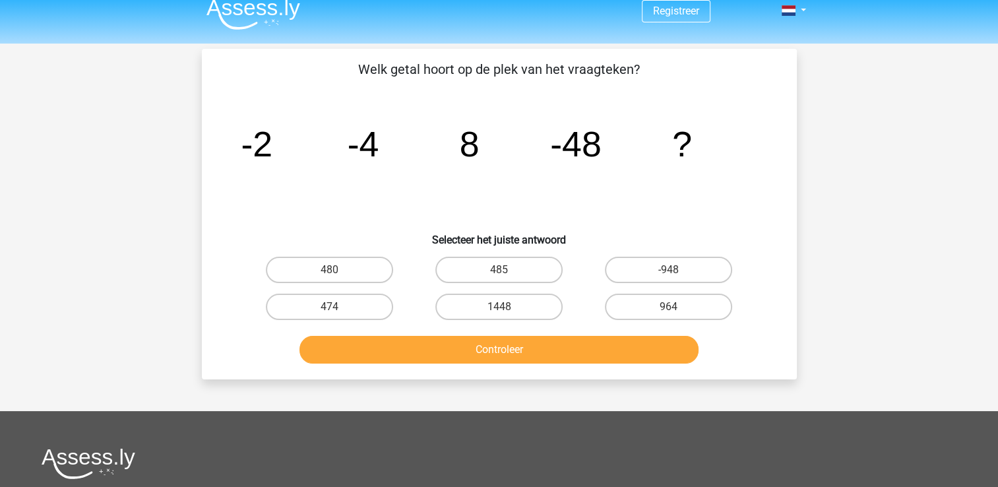
scroll to position [11, 0]
click at [342, 274] on label "480" at bounding box center [329, 270] width 127 height 26
click at [338, 274] on input "480" at bounding box center [333, 274] width 9 height 9
radio input "true"
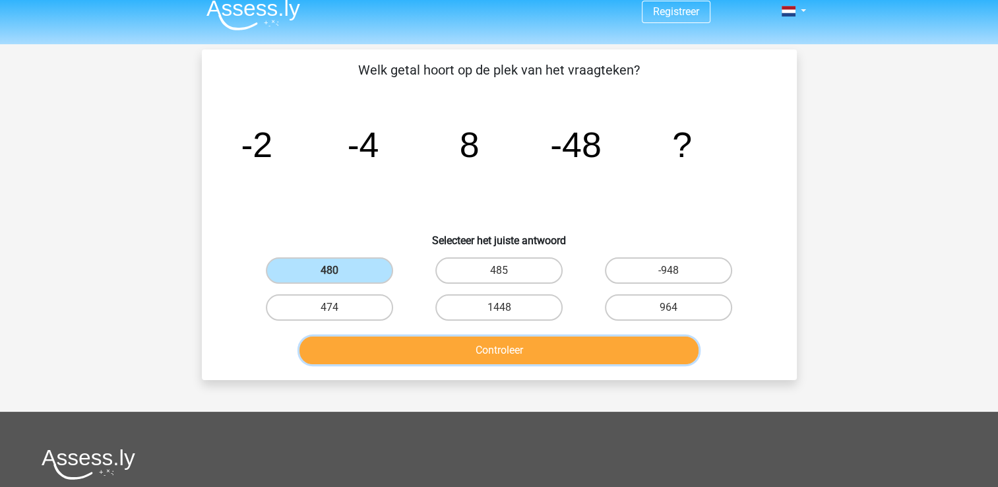
click at [491, 349] on button "Controleer" at bounding box center [498, 350] width 399 height 28
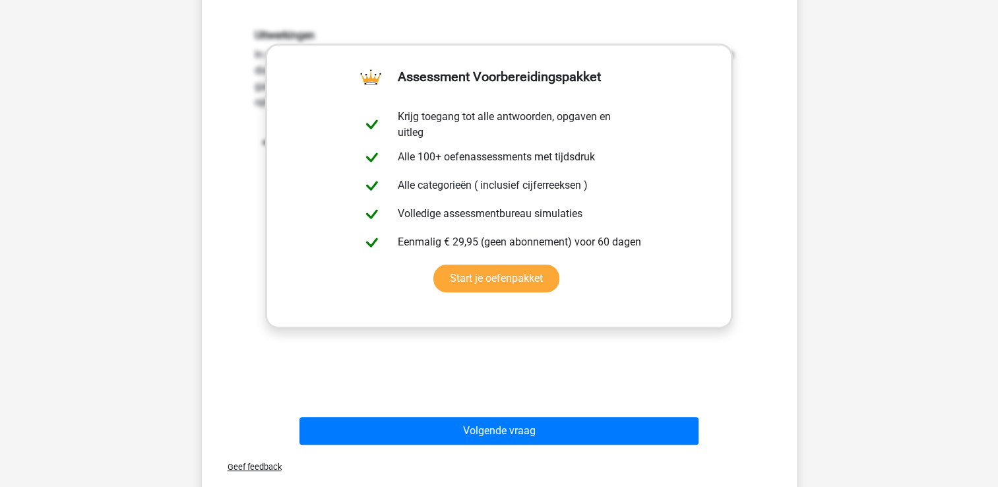
scroll to position [357, 0]
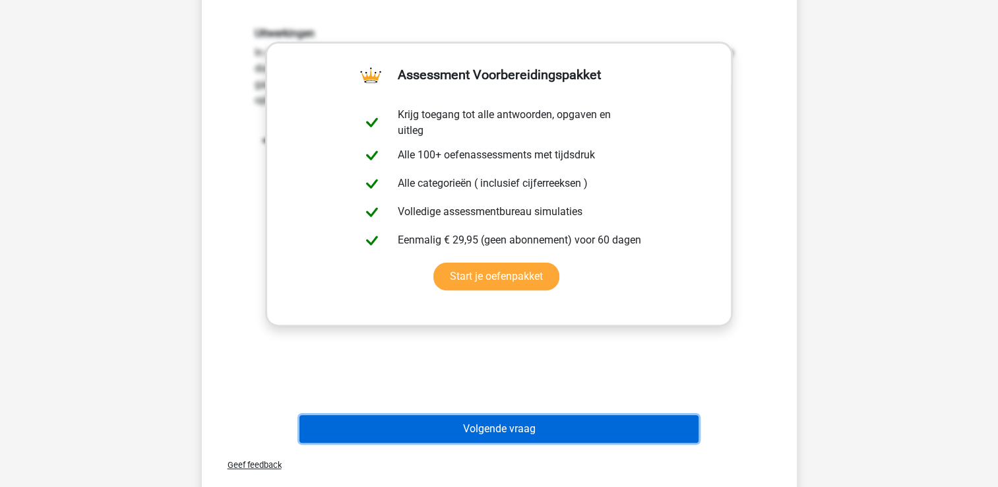
click at [520, 425] on button "Volgende vraag" at bounding box center [498, 429] width 399 height 28
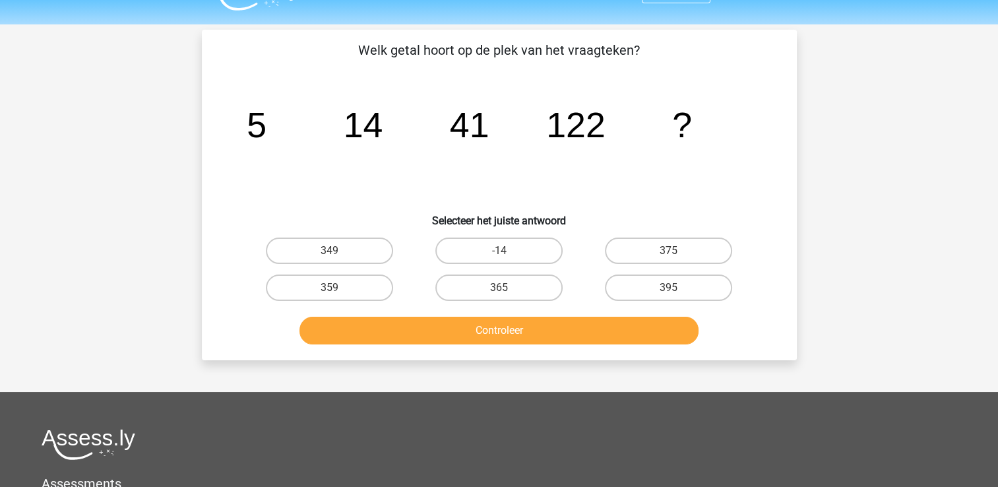
scroll to position [33, 0]
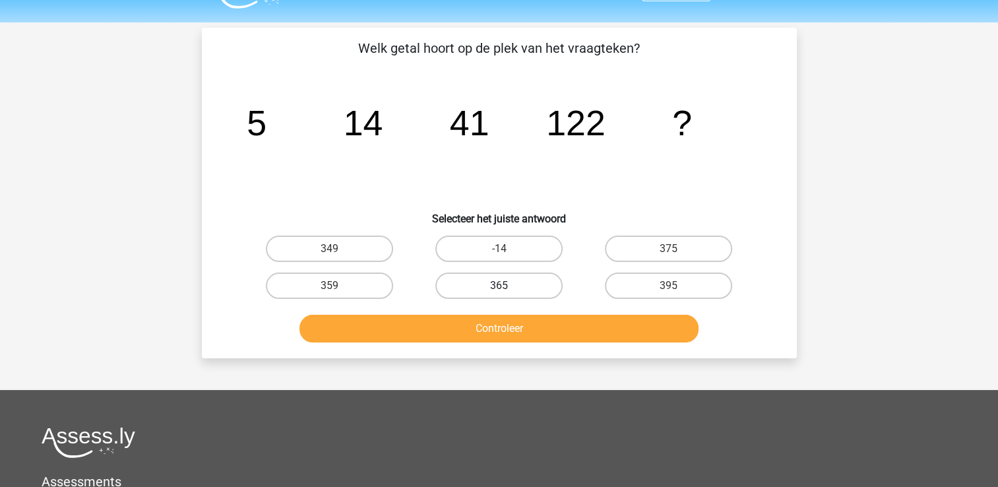
click at [505, 279] on label "365" at bounding box center [498, 285] width 127 height 26
click at [505, 286] on input "365" at bounding box center [503, 290] width 9 height 9
radio input "true"
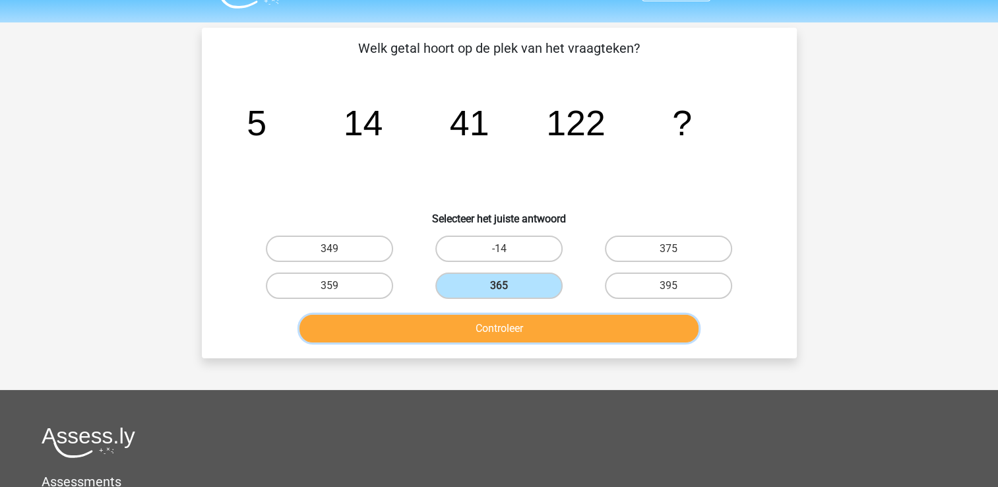
click at [509, 318] on button "Controleer" at bounding box center [498, 329] width 399 height 28
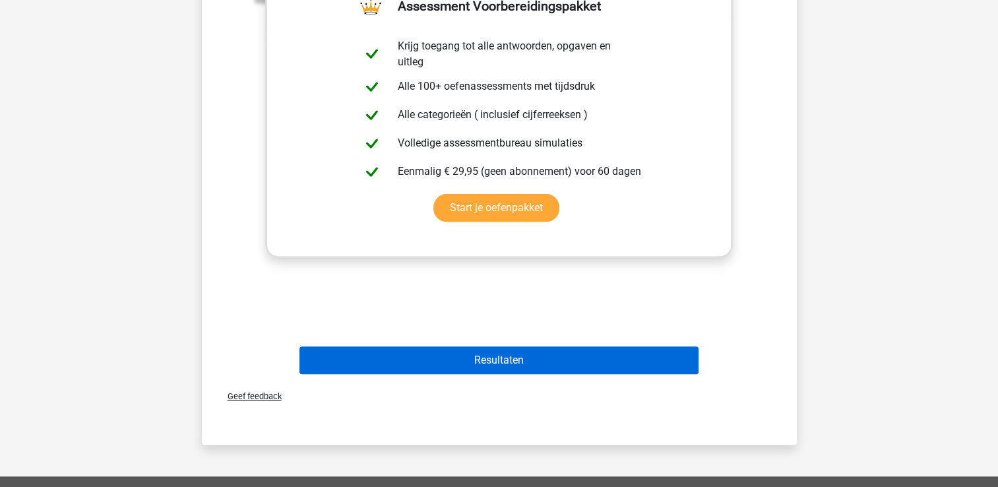
scroll to position [429, 0]
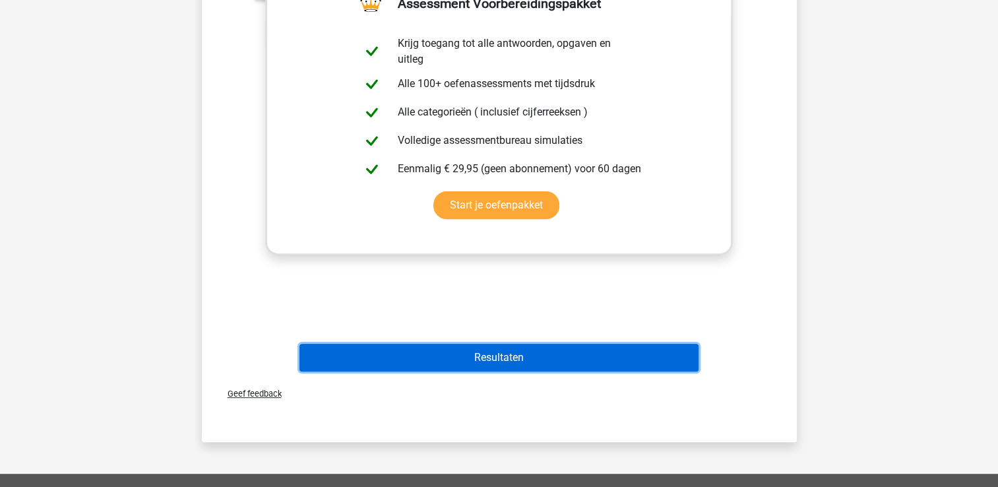
click at [497, 355] on button "Resultaten" at bounding box center [498, 358] width 399 height 28
